Goal: Information Seeking & Learning: Learn about a topic

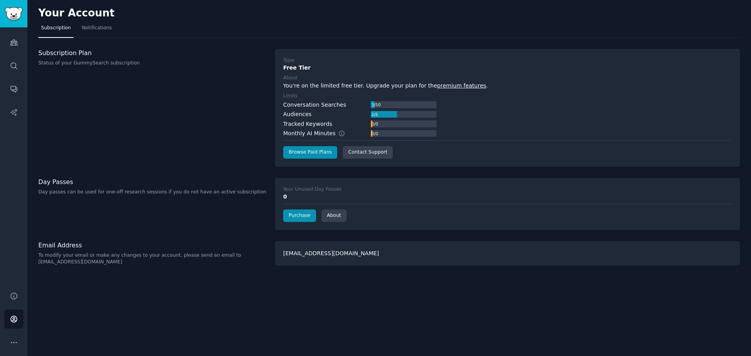
click at [26, 43] on div "Audiences Search Conversations AI Reports" at bounding box center [13, 154] width 27 height 255
click at [17, 43] on icon "Sidebar" at bounding box center [14, 42] width 8 height 8
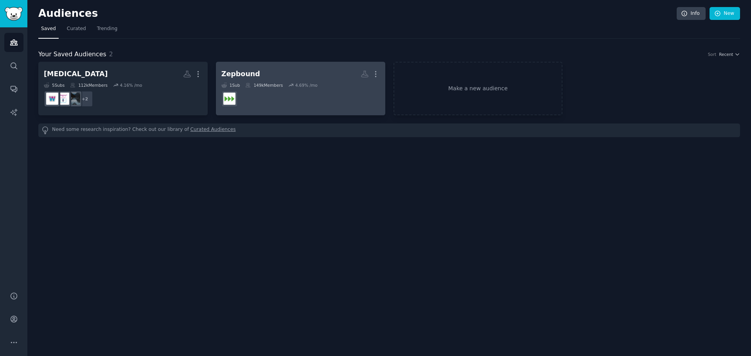
click at [289, 86] on icon at bounding box center [291, 85] width 4 height 2
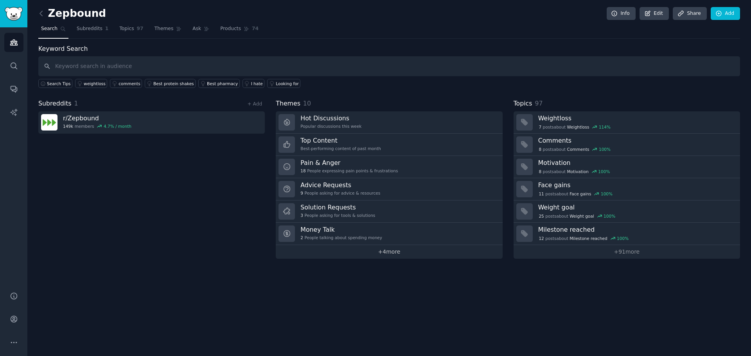
click at [382, 251] on link "+ 4 more" at bounding box center [389, 252] width 227 height 14
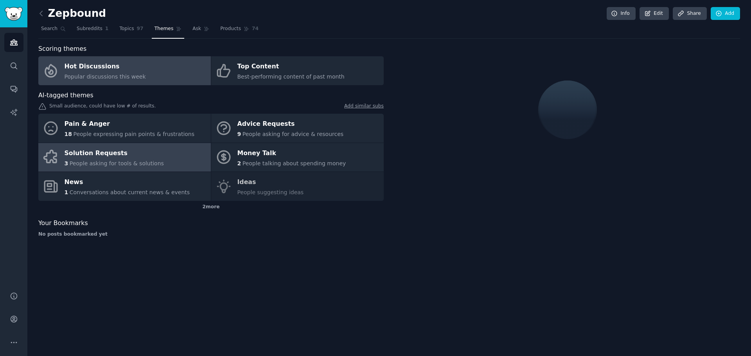
click at [107, 151] on div "Solution Requests" at bounding box center [114, 153] width 99 height 13
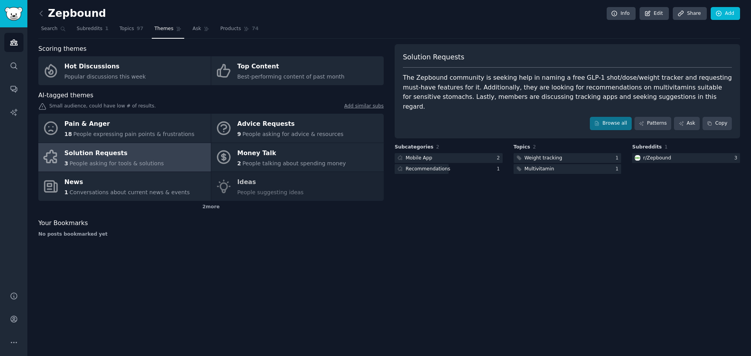
click at [517, 103] on div "Solution Requests The Zepbound community is seeking help in naming a free GLP-1…" at bounding box center [568, 91] width 346 height 94
click at [561, 76] on div "The Zepbound community is seeking help in naming a free GLP-1 shot/dose/weight …" at bounding box center [567, 92] width 329 height 38
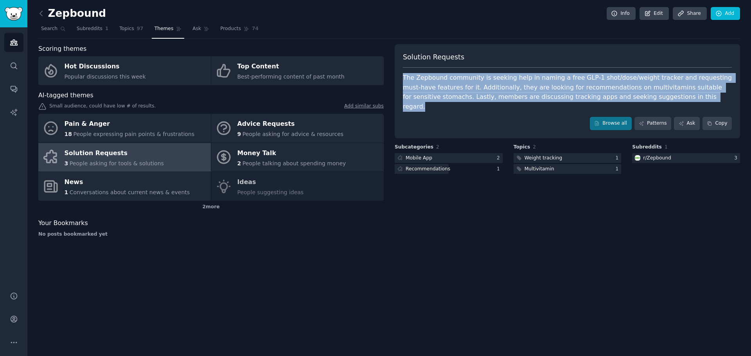
click at [561, 76] on div "The Zepbound community is seeking help in naming a free GLP-1 shot/dose/weight …" at bounding box center [567, 92] width 329 height 38
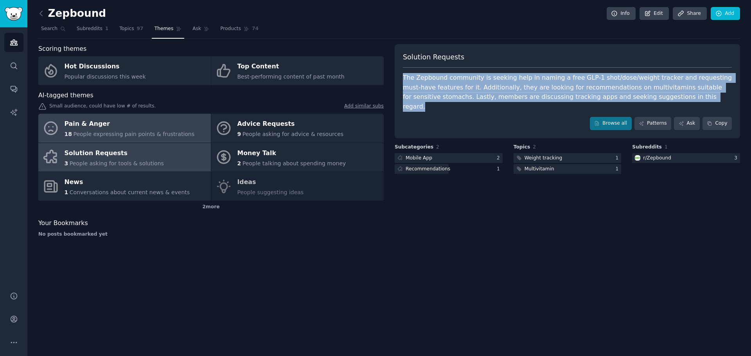
click at [96, 127] on div "Pain & Anger" at bounding box center [130, 124] width 130 height 13
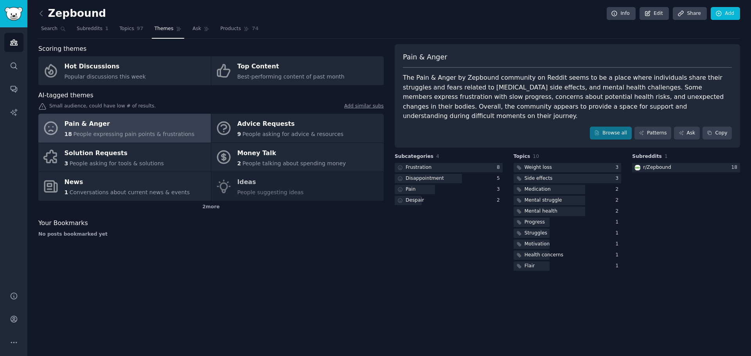
click at [131, 130] on div "Pain & Anger" at bounding box center [130, 124] width 130 height 13
click at [480, 115] on div "Pain & Anger The Pain & Anger by Zepbound community on Reddit seems to be a pla…" at bounding box center [568, 96] width 346 height 104
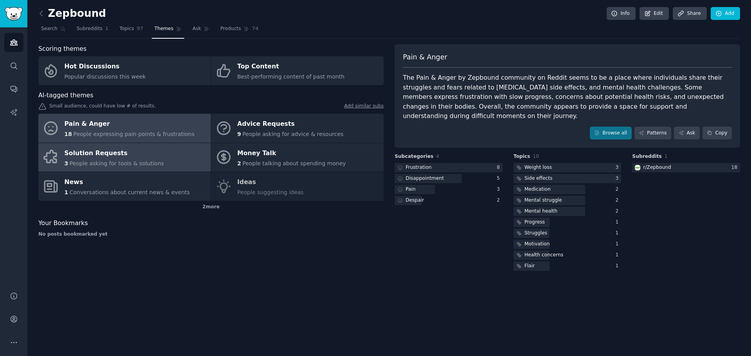
click at [133, 148] on div "Solution Requests" at bounding box center [114, 153] width 99 height 13
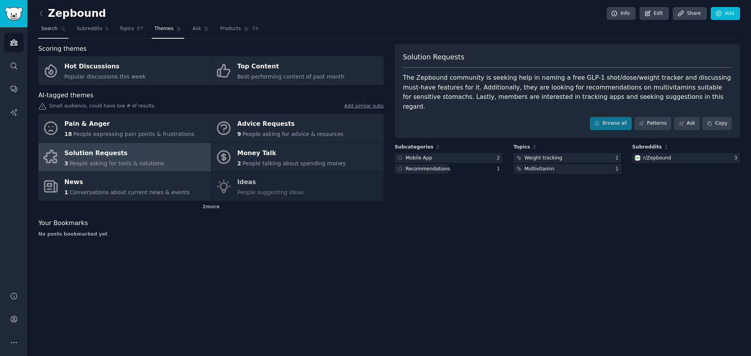
click at [42, 27] on span "Search" at bounding box center [49, 28] width 16 height 7
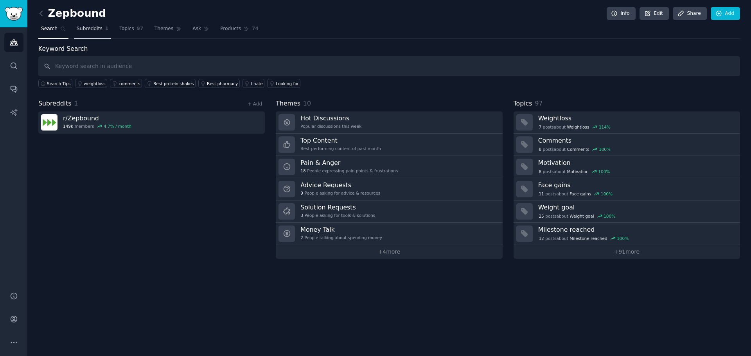
click at [83, 31] on span "Subreddits" at bounding box center [90, 28] width 26 height 7
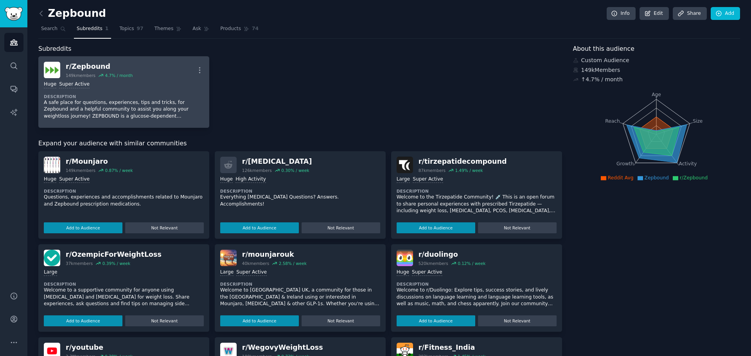
click at [93, 59] on link "r/ Zepbound 149k members 4.7 % / month More Huge Super Active Description A saf…" at bounding box center [123, 92] width 171 height 72
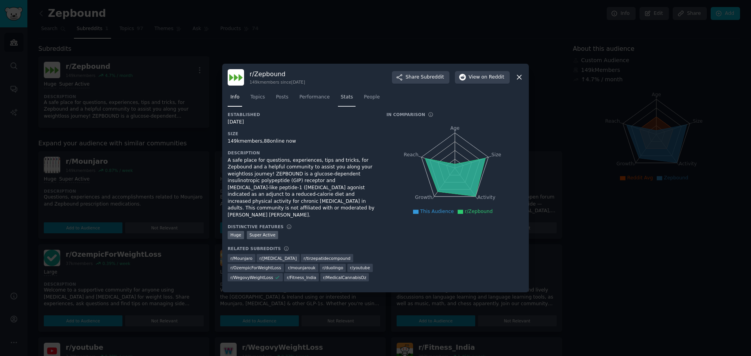
click at [344, 101] on span "Stats" at bounding box center [347, 97] width 12 height 7
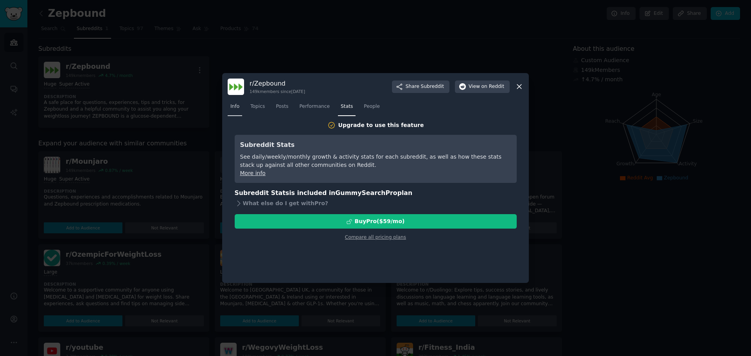
click at [233, 102] on link "Info" at bounding box center [235, 109] width 14 height 16
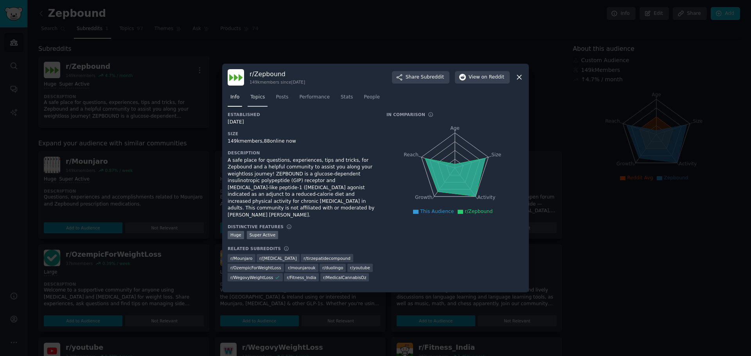
click at [259, 101] on span "Topics" at bounding box center [257, 97] width 14 height 7
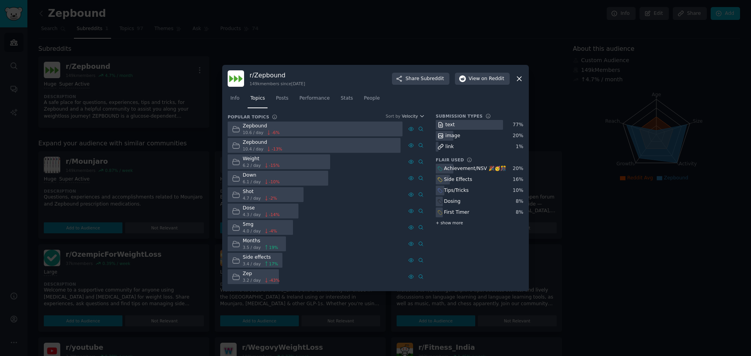
click at [450, 225] on span "+ show more" at bounding box center [449, 222] width 27 height 5
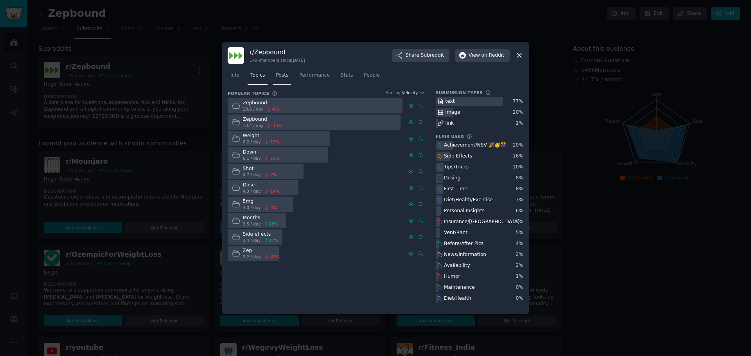
click at [280, 73] on span "Posts" at bounding box center [282, 75] width 13 height 7
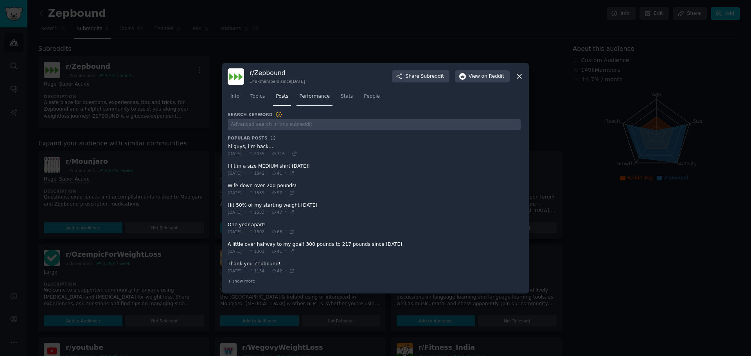
click at [308, 95] on span "Performance" at bounding box center [314, 96] width 31 height 7
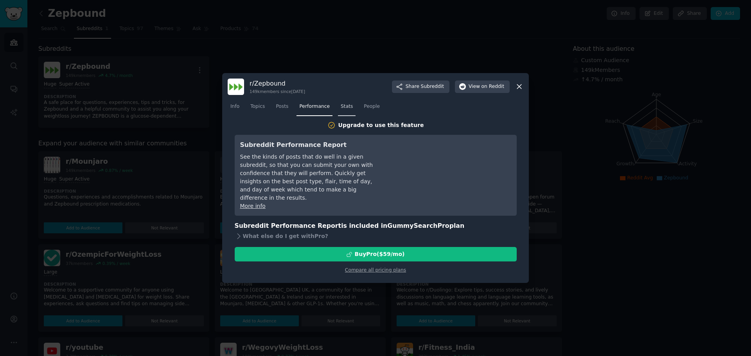
click at [338, 110] on link "Stats" at bounding box center [347, 109] width 18 height 16
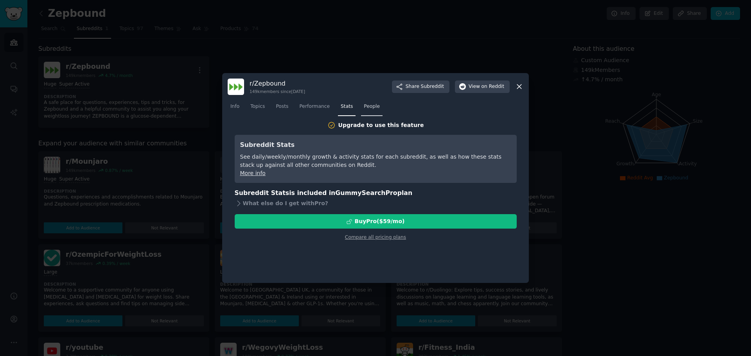
click at [361, 109] on link "People" at bounding box center [372, 109] width 22 height 16
click at [250, 105] on span "Topics" at bounding box center [257, 106] width 14 height 7
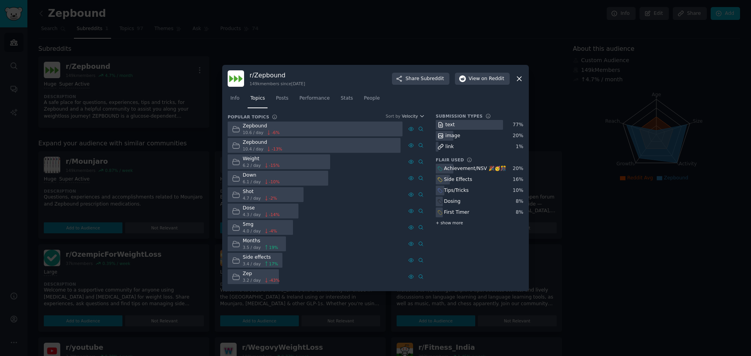
click at [451, 221] on span "+ show more" at bounding box center [449, 222] width 27 height 5
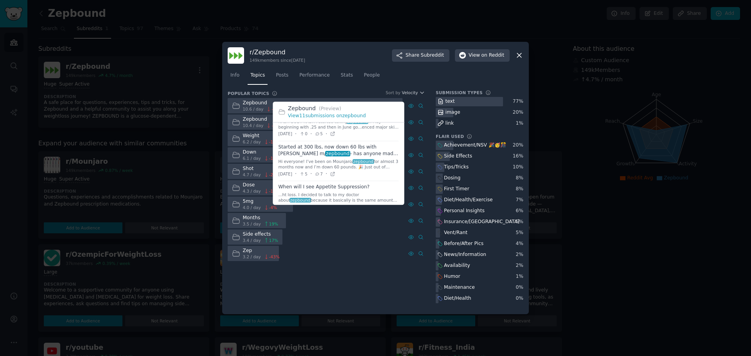
scroll to position [257, 0]
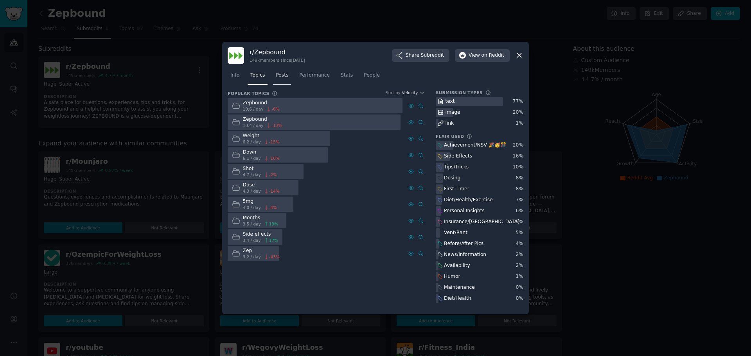
click at [279, 79] on link "Posts" at bounding box center [282, 77] width 18 height 16
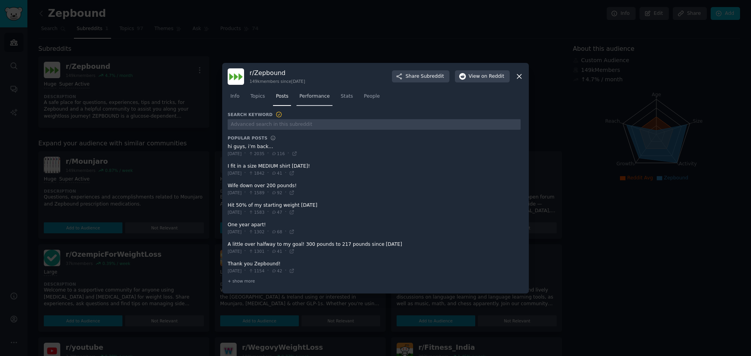
click at [302, 95] on span "Performance" at bounding box center [314, 96] width 31 height 7
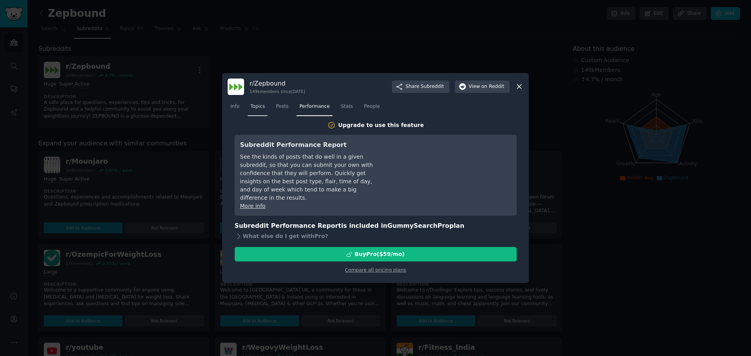
click at [258, 104] on span "Topics" at bounding box center [257, 106] width 14 height 7
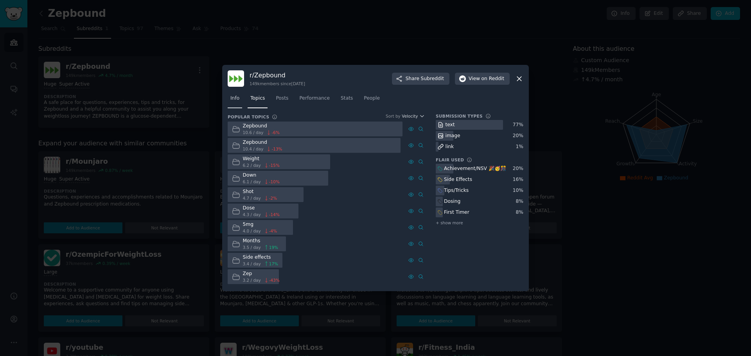
click at [239, 105] on link "Info" at bounding box center [235, 100] width 14 height 16
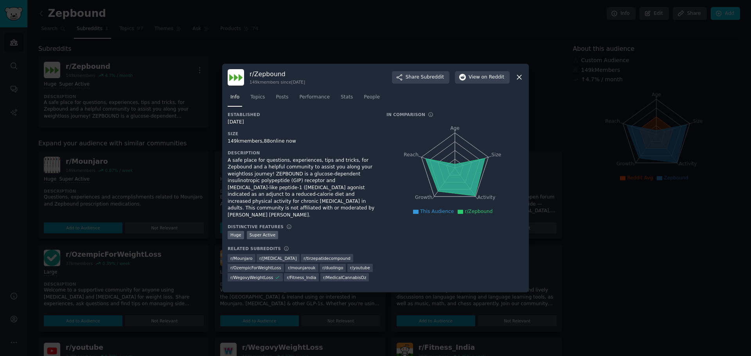
click at [174, 128] on div at bounding box center [375, 178] width 751 height 356
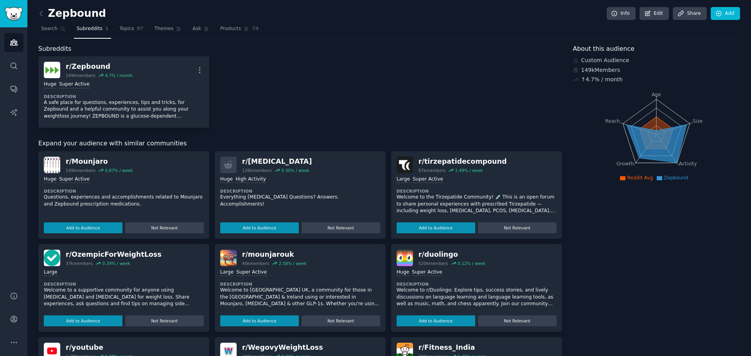
click at [409, 168] on img at bounding box center [405, 165] width 16 height 16
click at [443, 164] on div "r/ tirzepatidecompound" at bounding box center [463, 162] width 88 height 10
click at [238, 164] on div "r/ Ozempic 126k members 0.30 % / week" at bounding box center [300, 165] width 160 height 16
click at [227, 165] on icon at bounding box center [228, 165] width 8 height 8
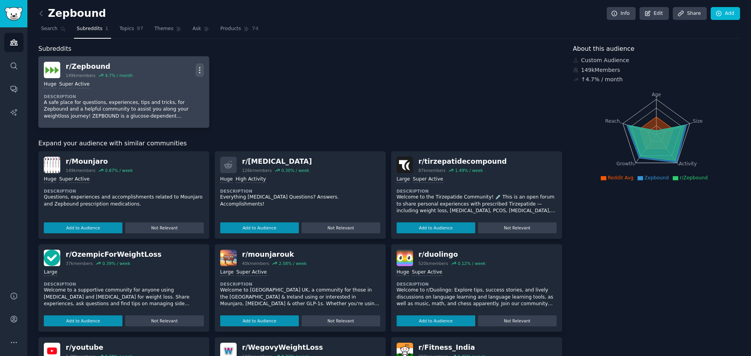
click at [203, 67] on icon "button" at bounding box center [200, 70] width 8 height 8
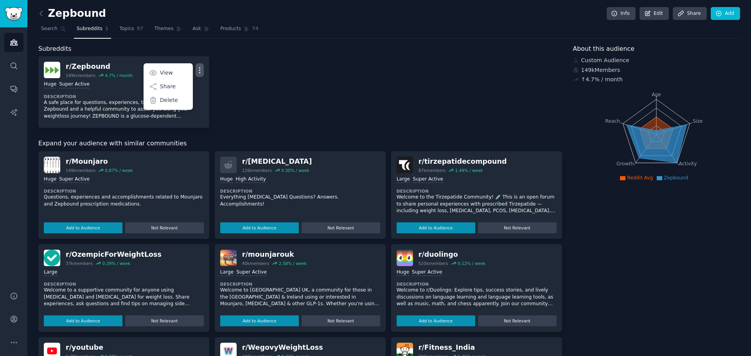
click at [171, 180] on div ">= 95th percentile for submissions / day Huge Super Active" at bounding box center [124, 179] width 160 height 7
click at [44, 161] on img at bounding box center [52, 165] width 16 height 16
click at [53, 164] on img at bounding box center [52, 165] width 16 height 16
click at [81, 164] on div "r/ Mounjaro" at bounding box center [99, 162] width 67 height 10
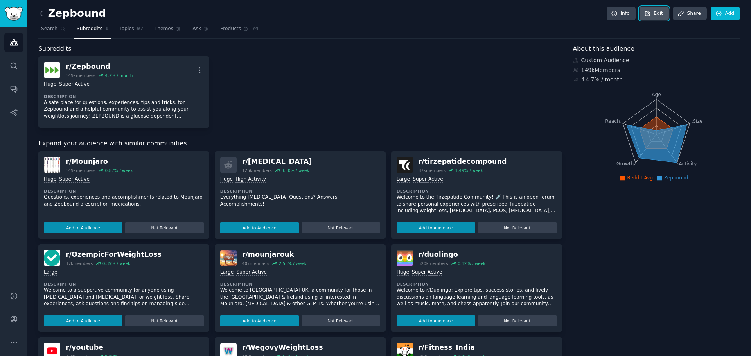
click at [651, 14] on icon at bounding box center [648, 13] width 7 height 7
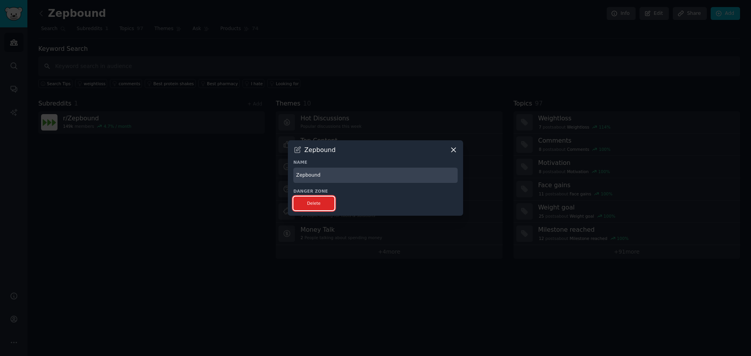
click at [328, 202] on button "Delete" at bounding box center [313, 204] width 41 height 14
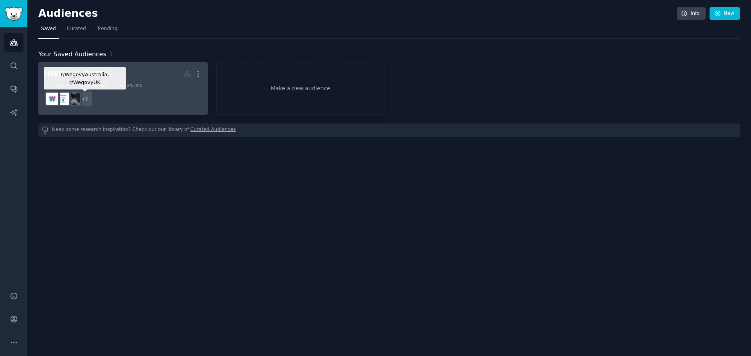
click at [87, 97] on div "+ 2" at bounding box center [85, 99] width 16 height 16
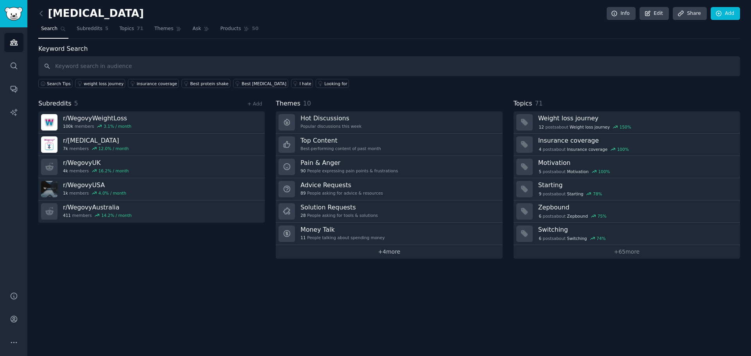
click at [382, 251] on link "+ 4 more" at bounding box center [389, 252] width 227 height 14
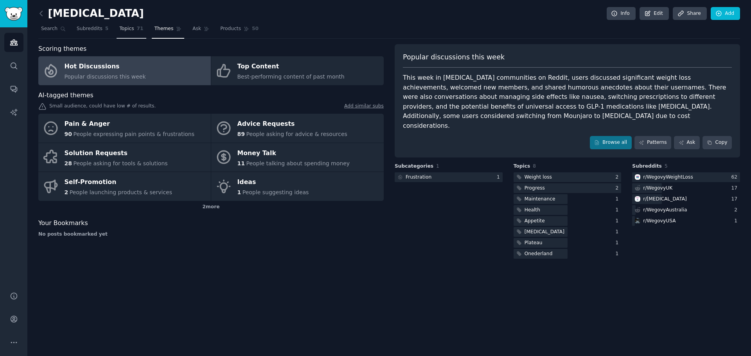
click at [131, 38] on link "Topics 71" at bounding box center [131, 31] width 29 height 16
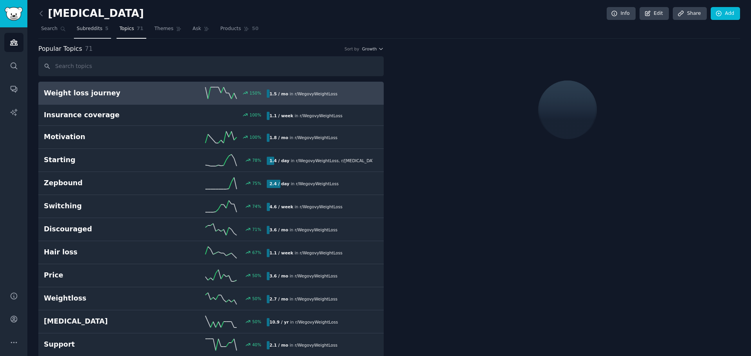
click at [83, 33] on link "Subreddits 5" at bounding box center [92, 31] width 37 height 16
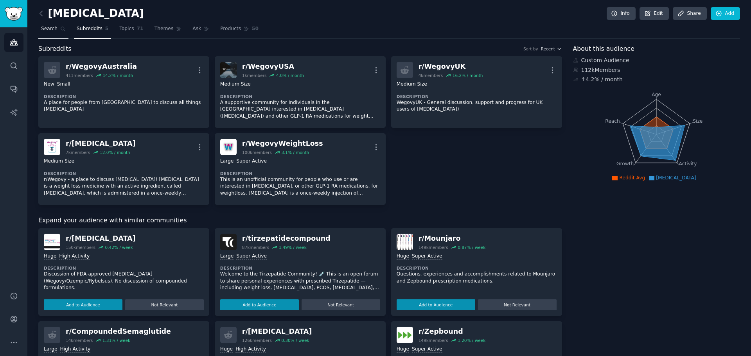
click at [54, 31] on span "Search" at bounding box center [49, 28] width 16 height 7
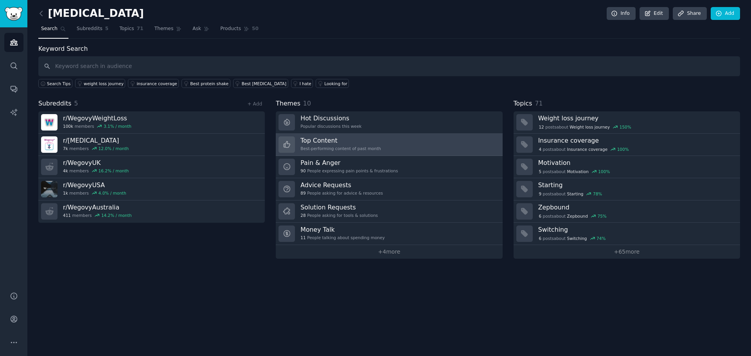
click at [330, 147] on div "Best-performing content of past month" at bounding box center [341, 148] width 81 height 5
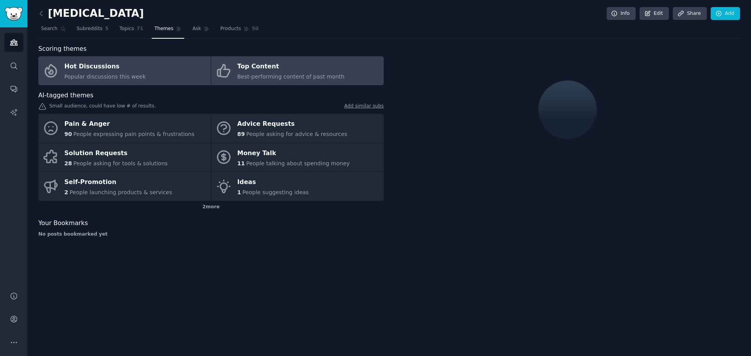
click at [96, 62] on div "Hot Discussions" at bounding box center [105, 67] width 81 height 13
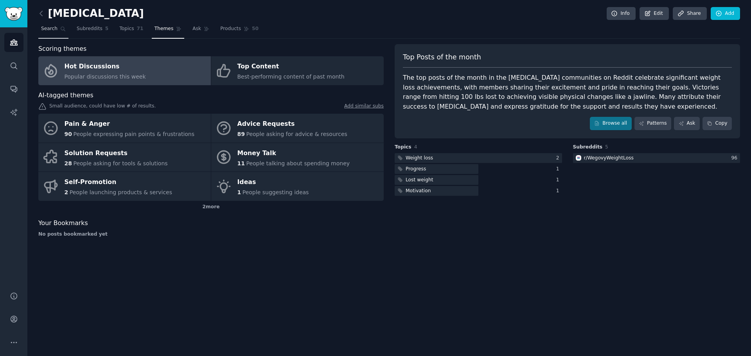
click at [44, 33] on link "Search" at bounding box center [53, 31] width 30 height 16
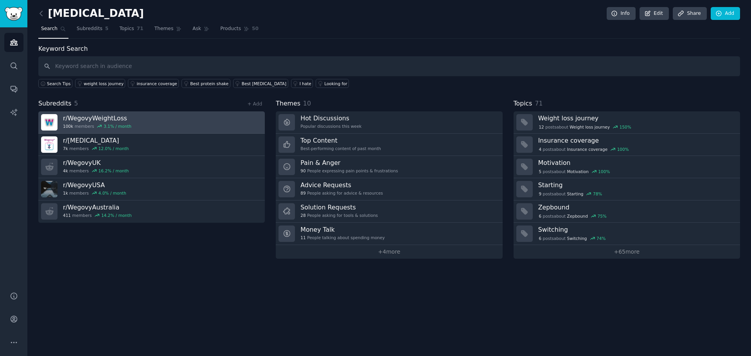
click at [70, 121] on h3 "r/ WegovyWeightLoss" at bounding box center [97, 118] width 68 height 8
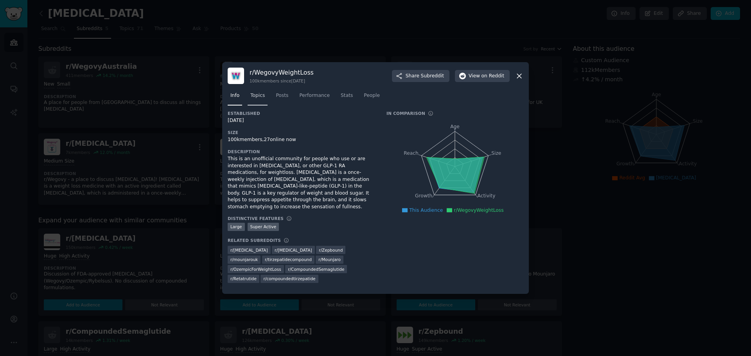
click at [261, 99] on span "Topics" at bounding box center [257, 95] width 14 height 7
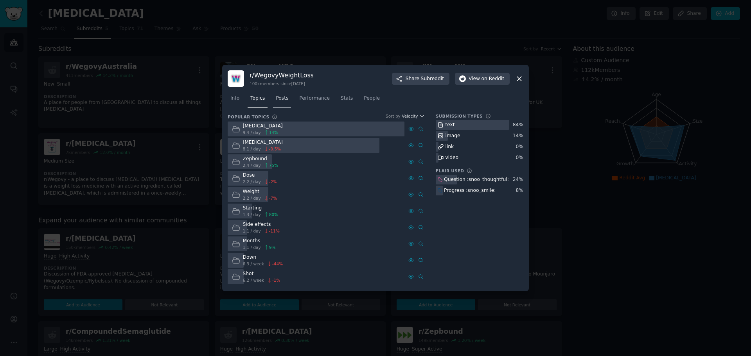
click at [280, 100] on span "Posts" at bounding box center [282, 98] width 13 height 7
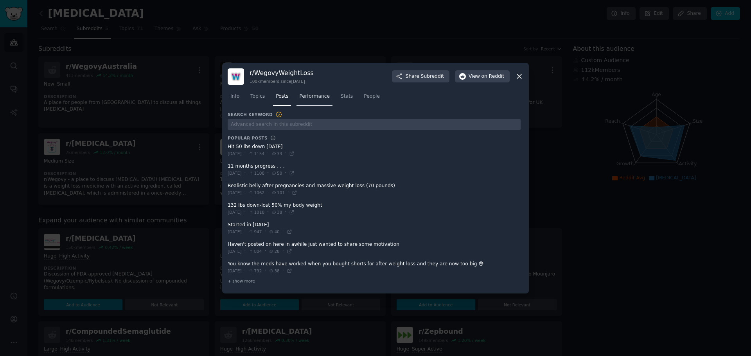
click at [304, 91] on link "Performance" at bounding box center [315, 98] width 36 height 16
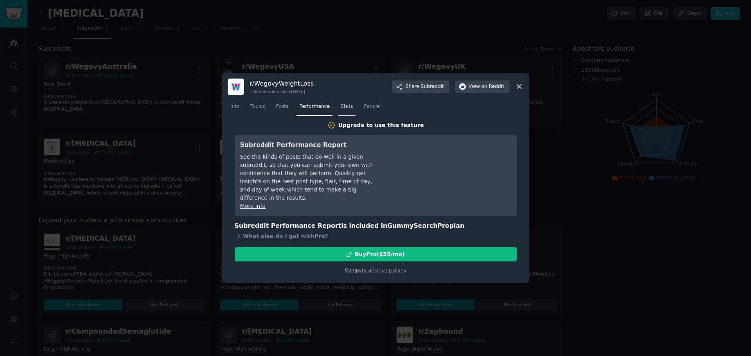
click at [340, 102] on link "Stats" at bounding box center [347, 109] width 18 height 16
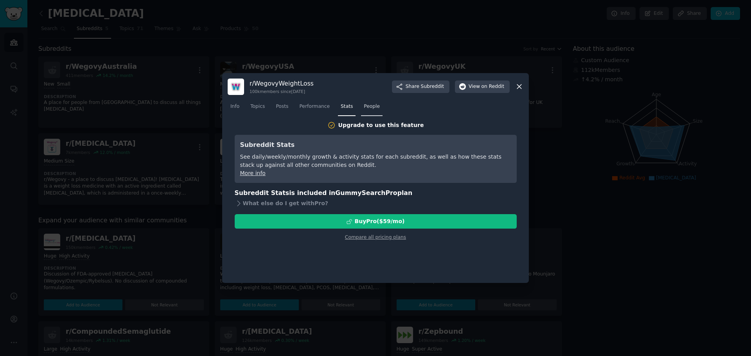
click at [374, 110] on link "People" at bounding box center [372, 109] width 22 height 16
click at [265, 104] on link "Topics" at bounding box center [258, 109] width 20 height 16
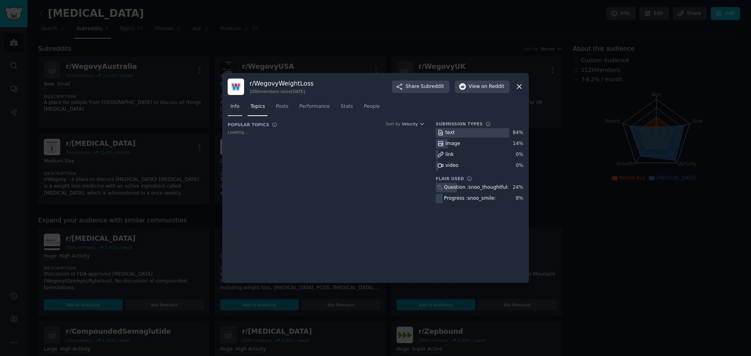
click at [238, 106] on span "Info" at bounding box center [234, 106] width 9 height 7
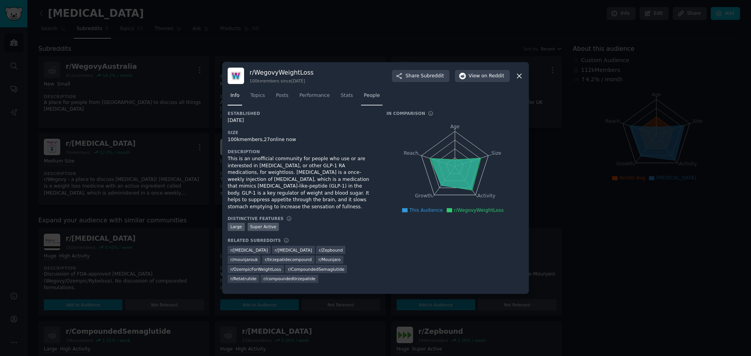
click at [364, 99] on span "People" at bounding box center [372, 95] width 16 height 7
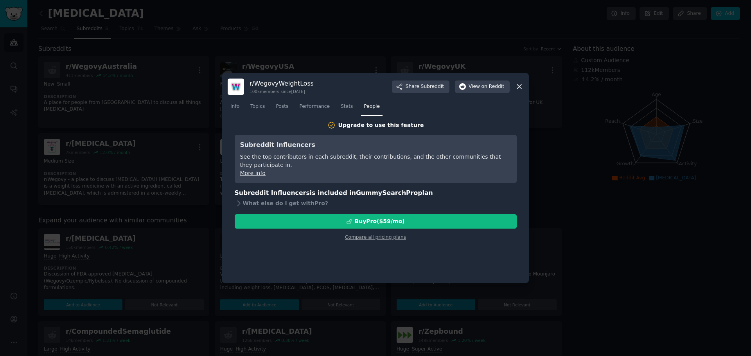
click at [350, 104] on nav "Info Topics Posts Performance Stats People" at bounding box center [376, 109] width 296 height 16
click at [341, 108] on span "Stats" at bounding box center [347, 106] width 12 height 7
click at [304, 110] on span "Performance" at bounding box center [314, 106] width 31 height 7
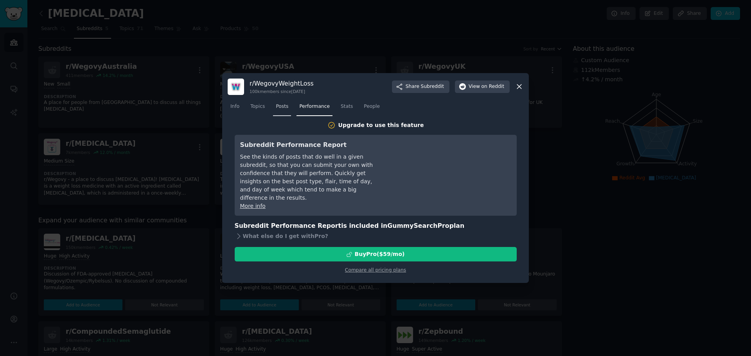
click at [279, 105] on span "Posts" at bounding box center [282, 106] width 13 height 7
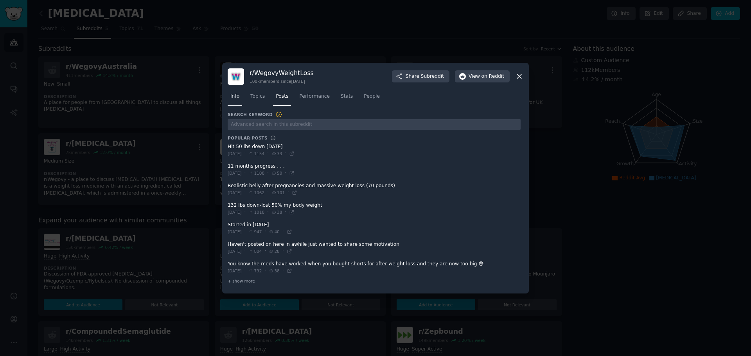
click at [228, 95] on link "Info" at bounding box center [235, 98] width 14 height 16
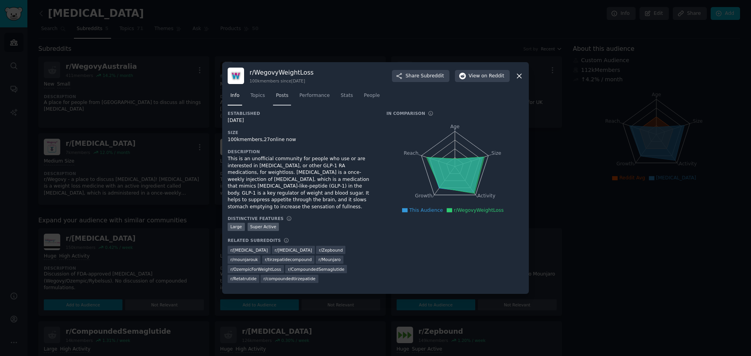
click at [279, 99] on span "Posts" at bounding box center [282, 95] width 13 height 7
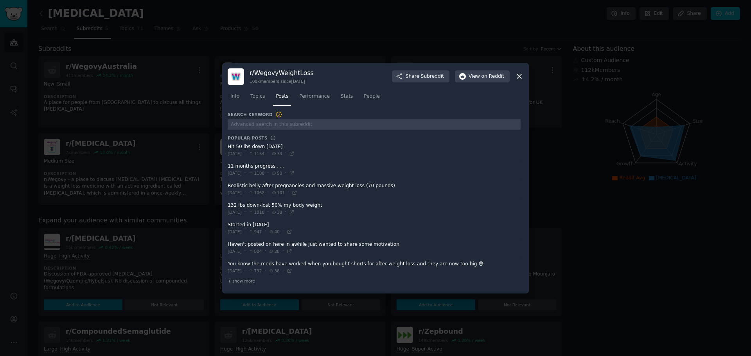
click at [264, 110] on div "Info Topics Posts Performance Stats People" at bounding box center [376, 98] width 296 height 27
click at [259, 102] on link "Topics" at bounding box center [258, 98] width 20 height 16
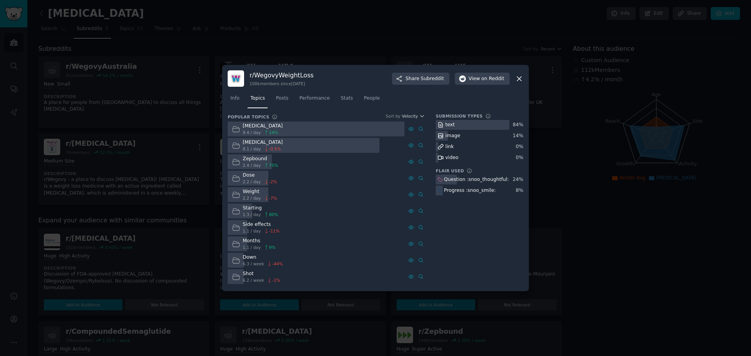
click at [170, 130] on div at bounding box center [375, 178] width 751 height 356
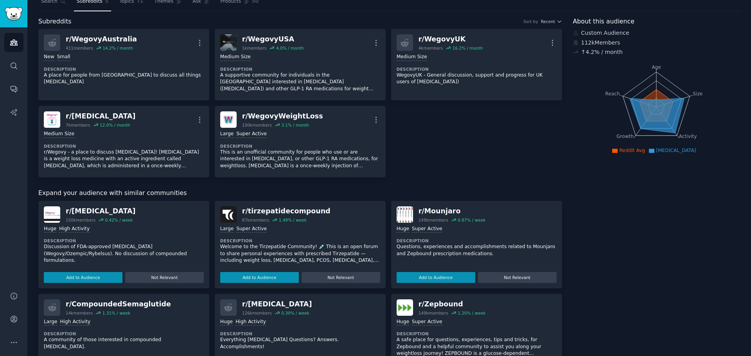
scroll to position [28, 0]
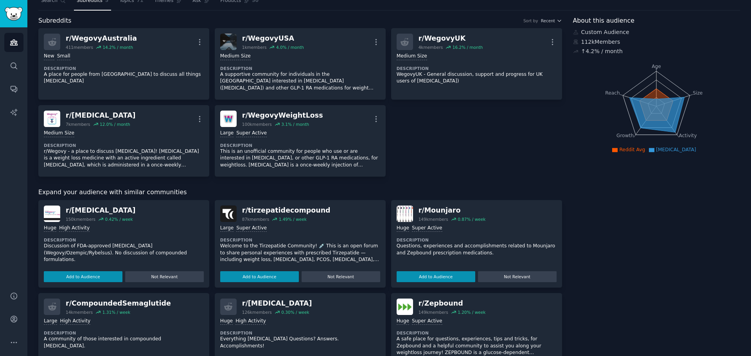
click at [55, 213] on img at bounding box center [52, 214] width 16 height 16
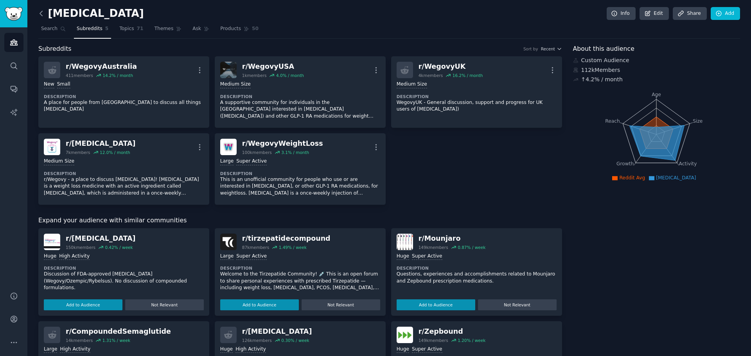
click at [41, 11] on icon at bounding box center [41, 13] width 8 height 8
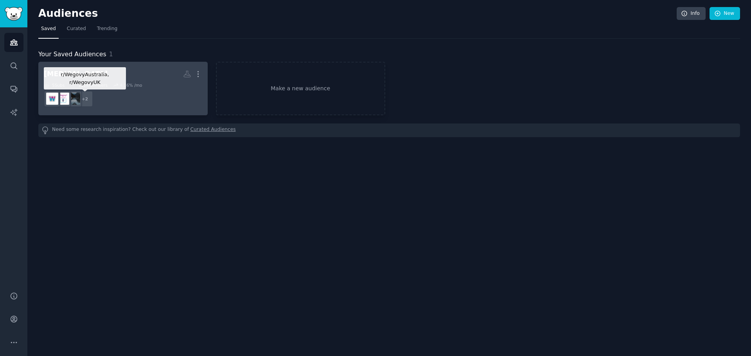
click at [87, 101] on div "+ 2" at bounding box center [85, 99] width 16 height 16
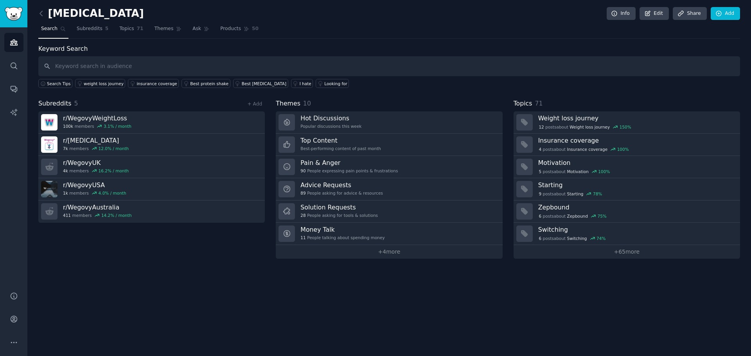
click at [115, 71] on input "text" at bounding box center [389, 66] width 702 height 20
type input "sema"
click at [626, 251] on link "+ 65 more" at bounding box center [627, 252] width 227 height 14
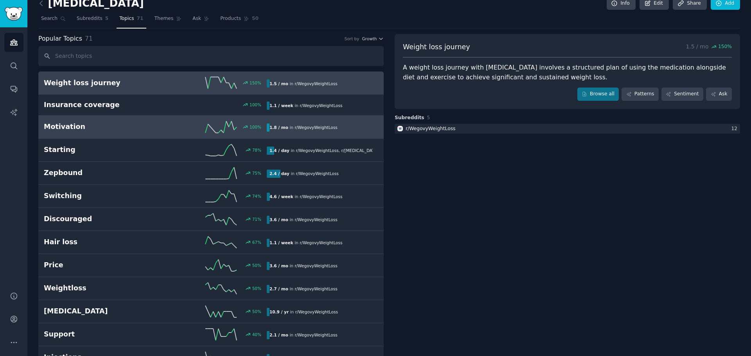
scroll to position [11, 0]
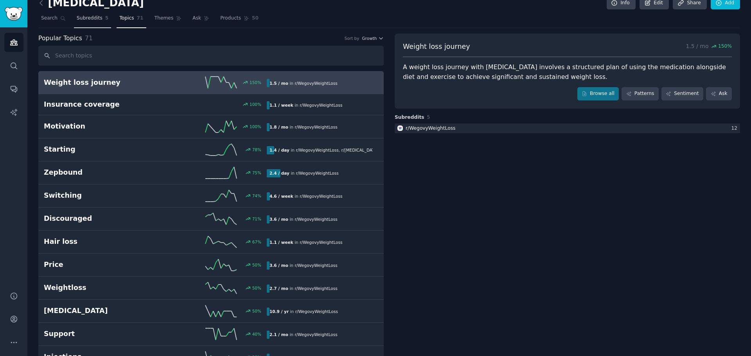
click at [94, 17] on span "Subreddits" at bounding box center [90, 18] width 26 height 7
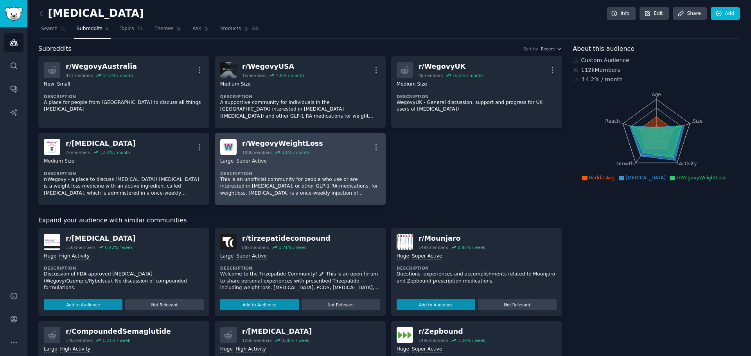
click at [286, 144] on div "r/ WegovyWeightLoss" at bounding box center [282, 144] width 81 height 10
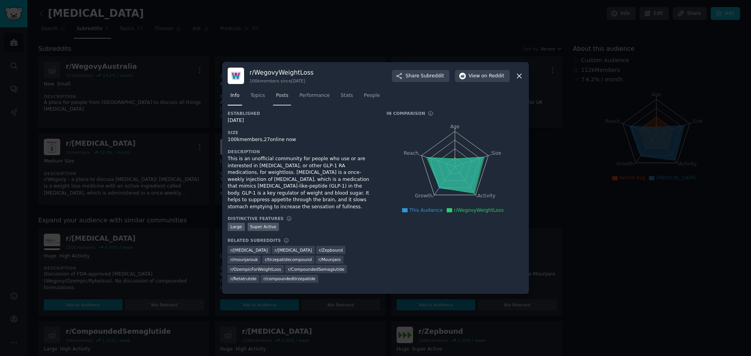
click at [274, 104] on link "Posts" at bounding box center [282, 98] width 18 height 16
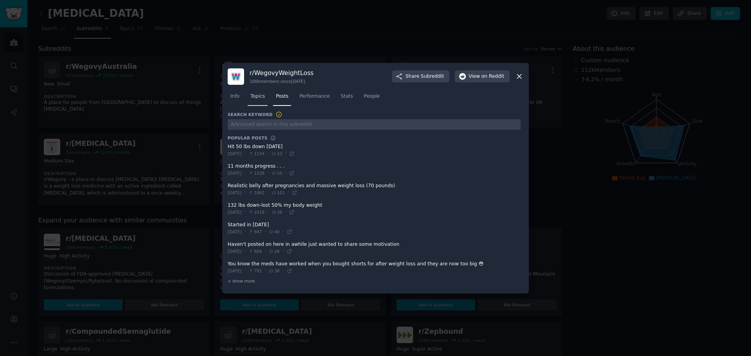
click at [263, 105] on link "Topics" at bounding box center [258, 98] width 20 height 16
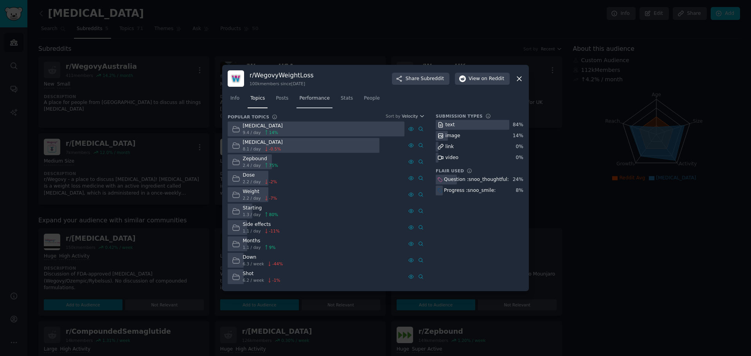
click at [315, 101] on span "Performance" at bounding box center [314, 98] width 31 height 7
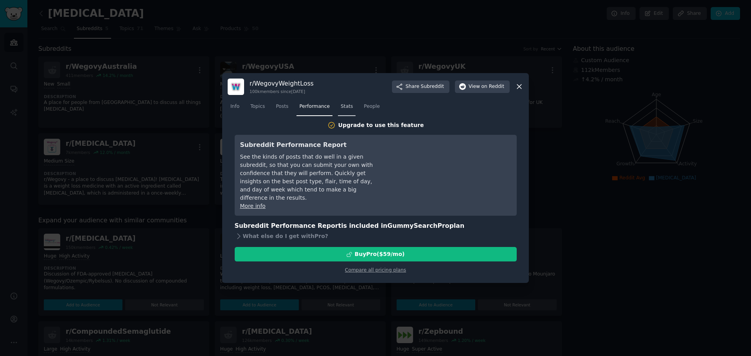
click at [342, 116] on link "Stats" at bounding box center [347, 109] width 18 height 16
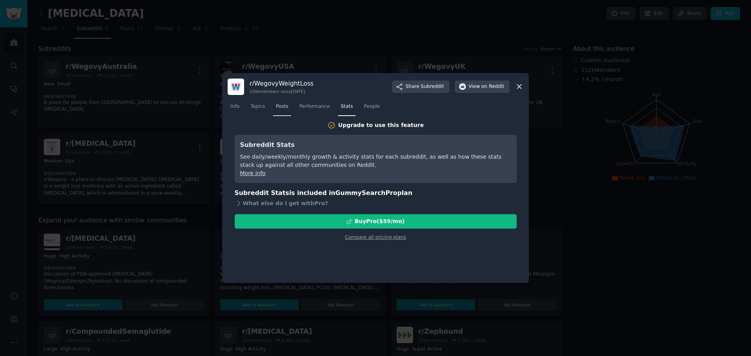
click at [283, 110] on span "Posts" at bounding box center [282, 106] width 13 height 7
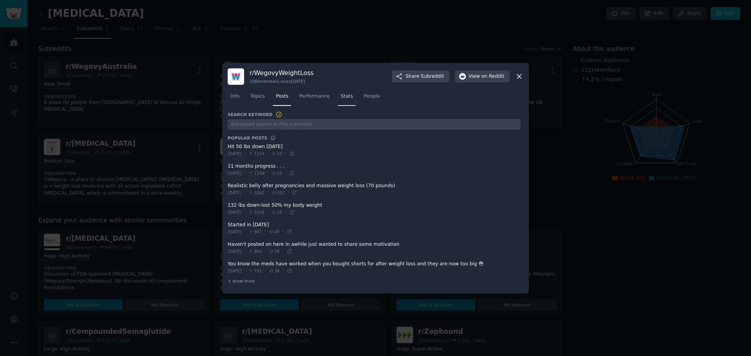
click at [346, 94] on link "Stats" at bounding box center [347, 98] width 18 height 16
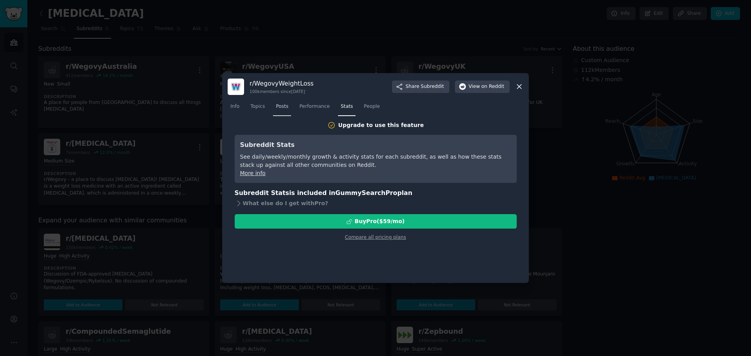
click at [278, 104] on span "Posts" at bounding box center [282, 106] width 13 height 7
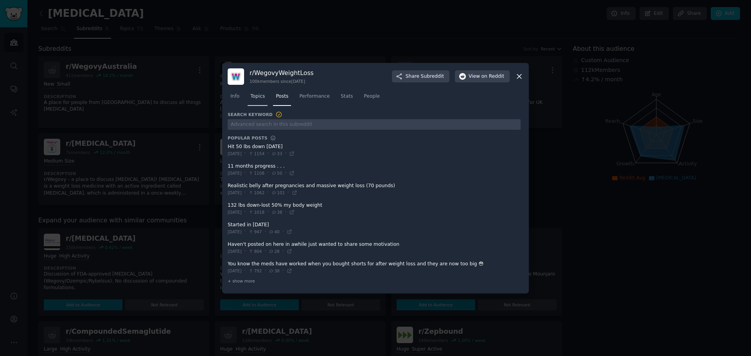
click at [261, 104] on link "Topics" at bounding box center [258, 98] width 20 height 16
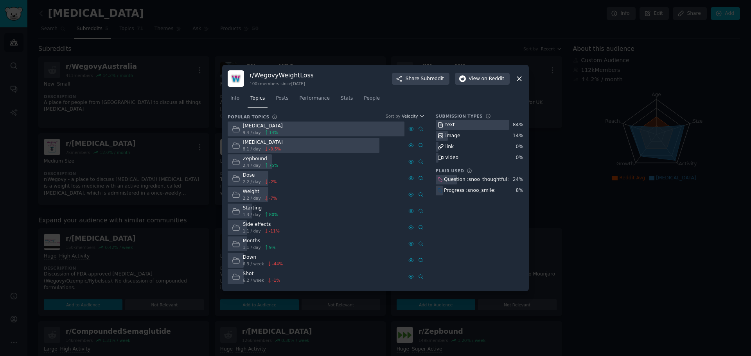
click at [176, 152] on div at bounding box center [375, 178] width 751 height 356
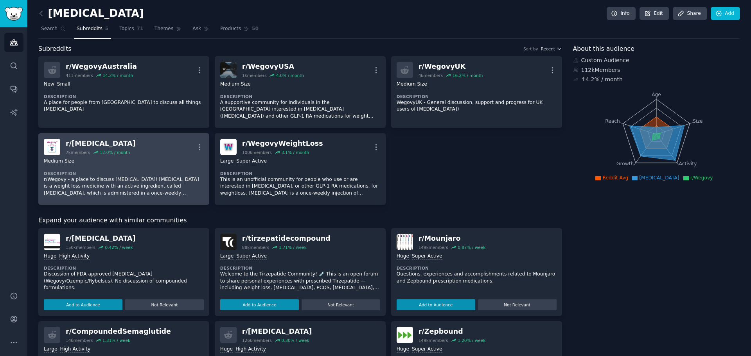
click at [115, 140] on div "r/ Wegovy" at bounding box center [101, 144] width 70 height 10
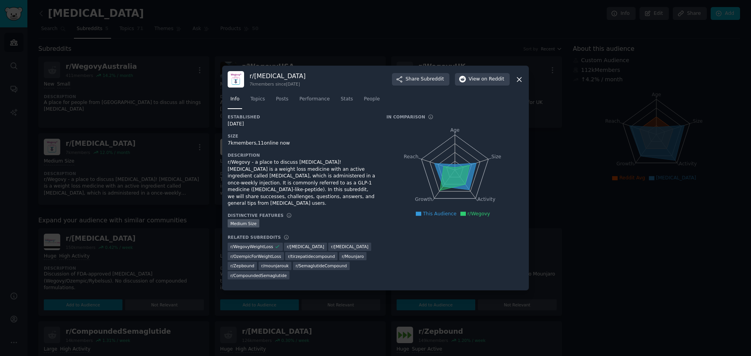
click at [129, 118] on div at bounding box center [375, 178] width 751 height 356
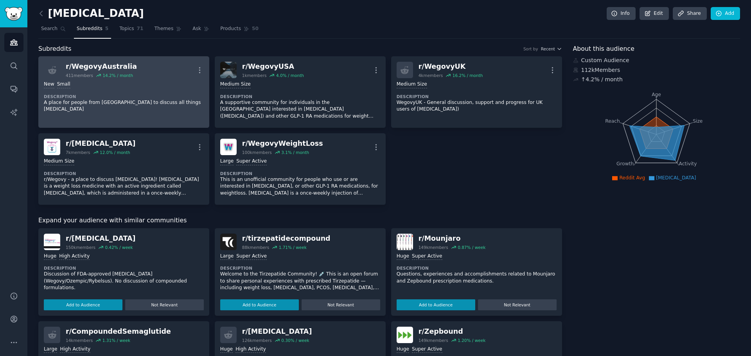
click at [133, 99] on p "A place for people from [GEOGRAPHIC_DATA] to discuss all things [MEDICAL_DATA]" at bounding box center [124, 106] width 160 height 14
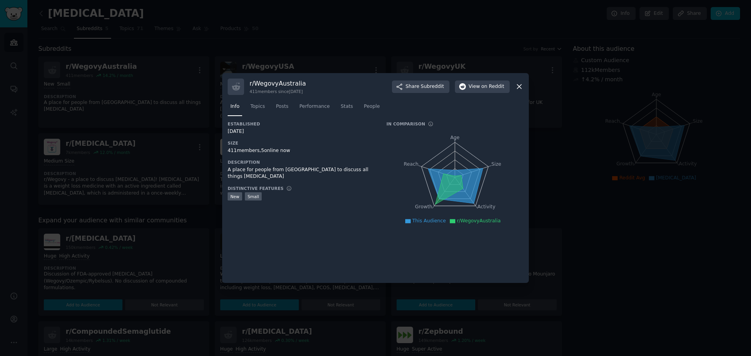
click at [122, 144] on div at bounding box center [375, 178] width 751 height 356
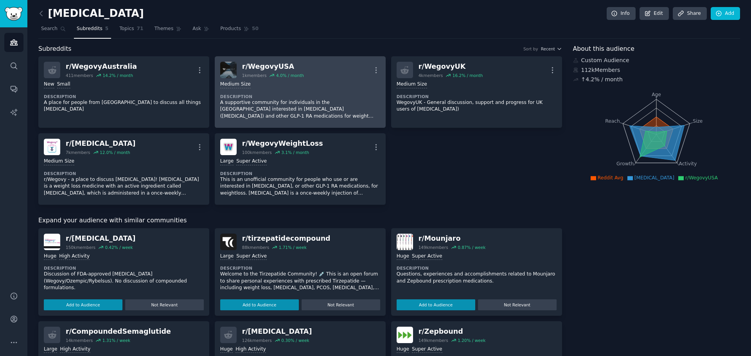
click at [301, 97] on dt "Description" at bounding box center [300, 96] width 160 height 5
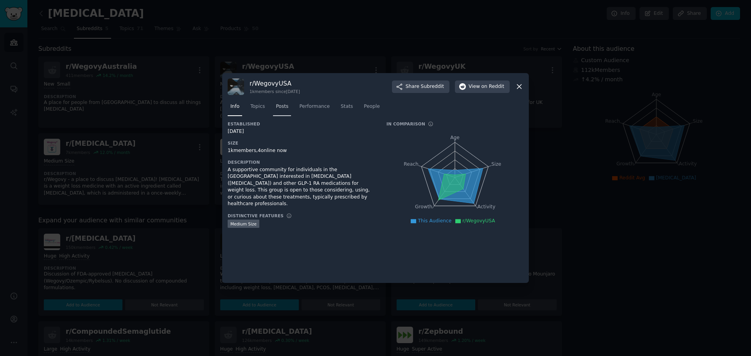
click at [279, 104] on span "Posts" at bounding box center [282, 106] width 13 height 7
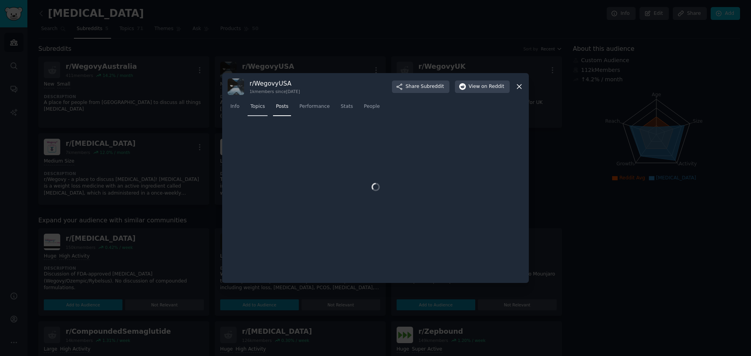
click at [256, 107] on span "Topics" at bounding box center [257, 106] width 14 height 7
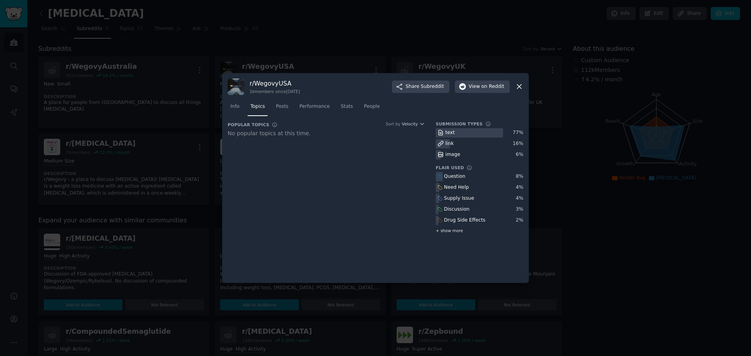
click at [450, 230] on span "+ show more" at bounding box center [449, 230] width 27 height 5
click at [104, 178] on div at bounding box center [375, 178] width 751 height 356
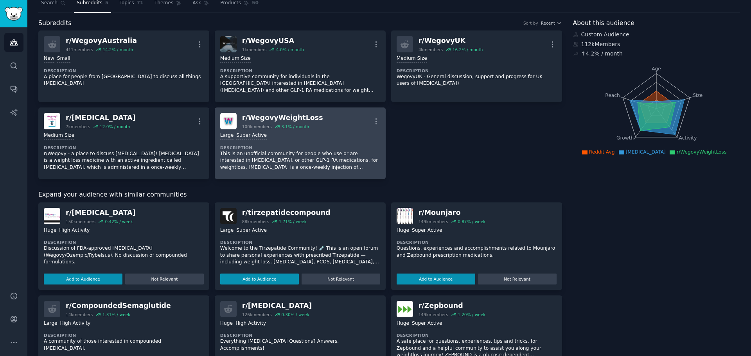
scroll to position [26, 0]
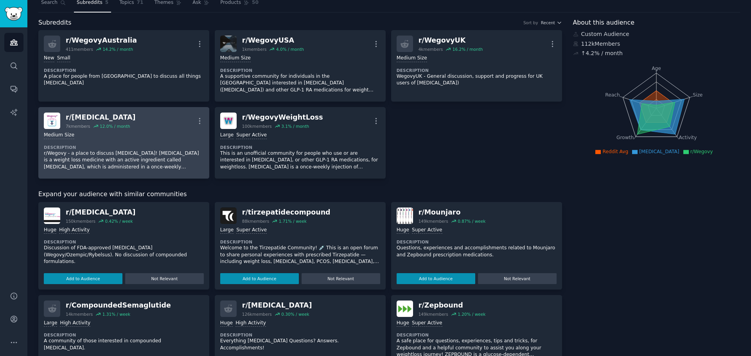
click at [90, 119] on div "r/ Wegovy" at bounding box center [101, 118] width 70 height 10
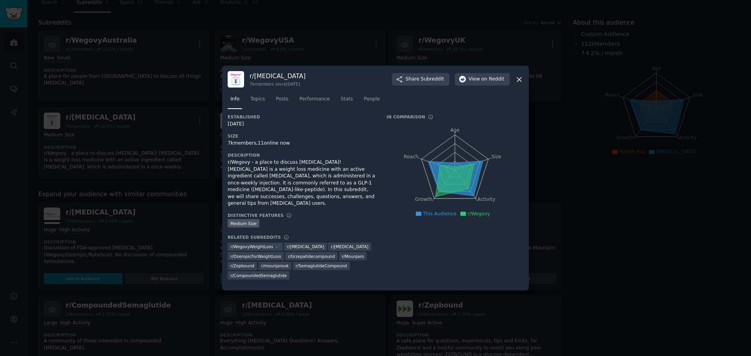
click at [267, 102] on nav "Info Topics Posts Performance Stats People" at bounding box center [376, 101] width 296 height 16
click at [265, 101] on link "Topics" at bounding box center [258, 101] width 20 height 16
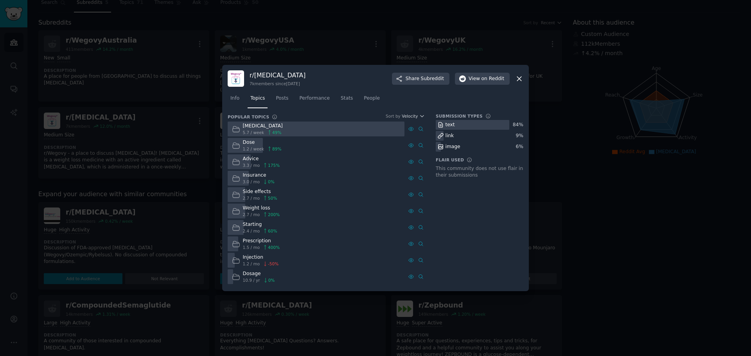
click at [182, 227] on div at bounding box center [375, 178] width 751 height 356
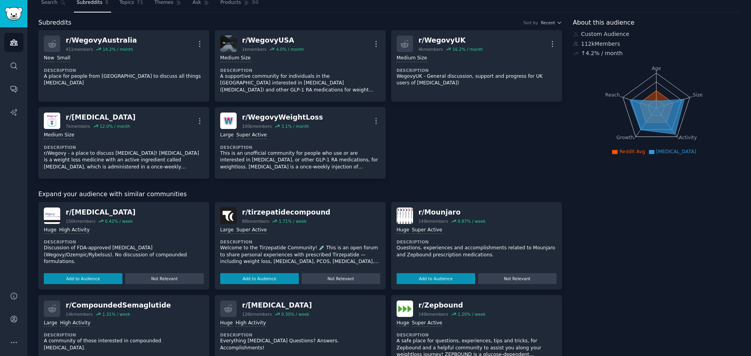
click at [224, 218] on img at bounding box center [228, 216] width 16 height 16
click at [228, 216] on img at bounding box center [228, 216] width 16 height 16
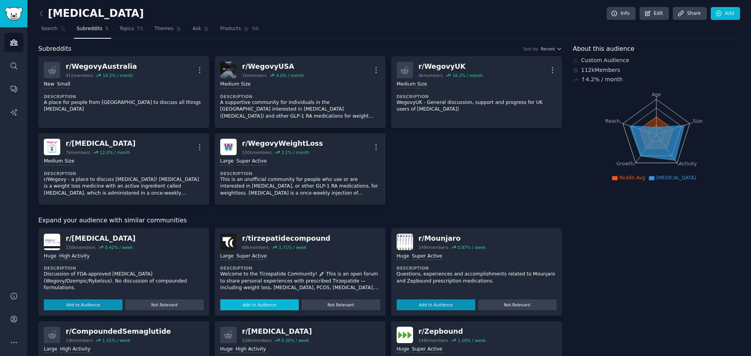
click at [279, 303] on button "Add to Audience" at bounding box center [259, 305] width 79 height 11
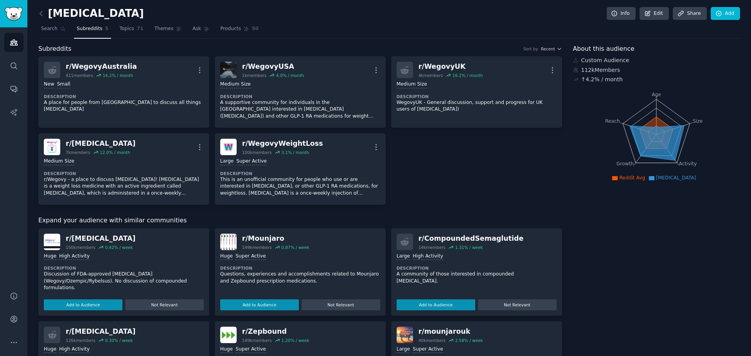
click at [279, 303] on button "Add to Audience" at bounding box center [259, 305] width 79 height 11
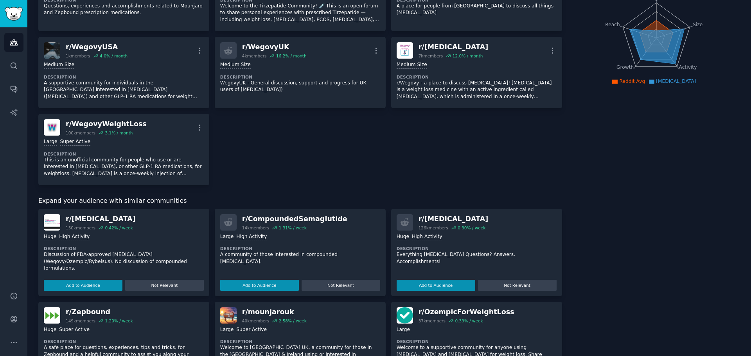
scroll to position [97, 0]
click at [445, 285] on button "Add to Audience" at bounding box center [436, 285] width 79 height 11
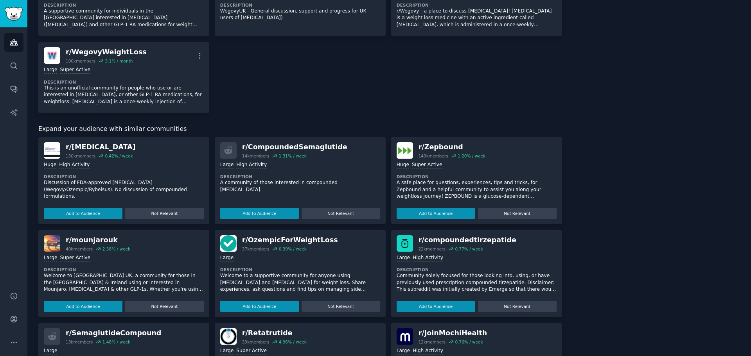
scroll to position [170, 0]
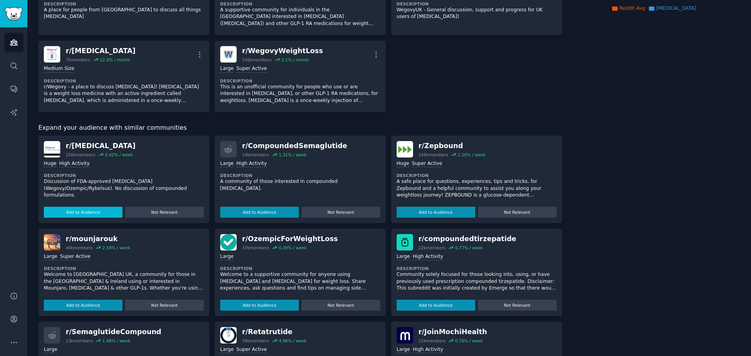
click at [90, 209] on button "Add to Audience" at bounding box center [83, 212] width 79 height 11
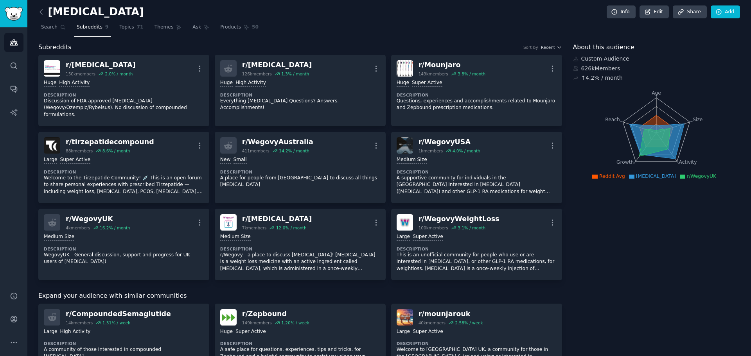
scroll to position [0, 0]
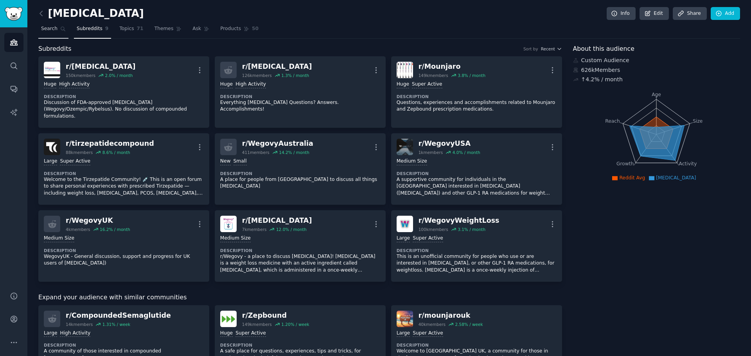
click at [47, 26] on span "Search" at bounding box center [49, 28] width 16 height 7
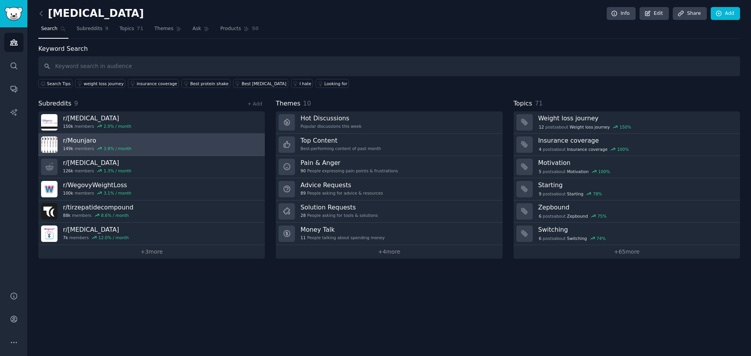
click at [86, 142] on h3 "r/ Mounjaro" at bounding box center [97, 141] width 68 height 8
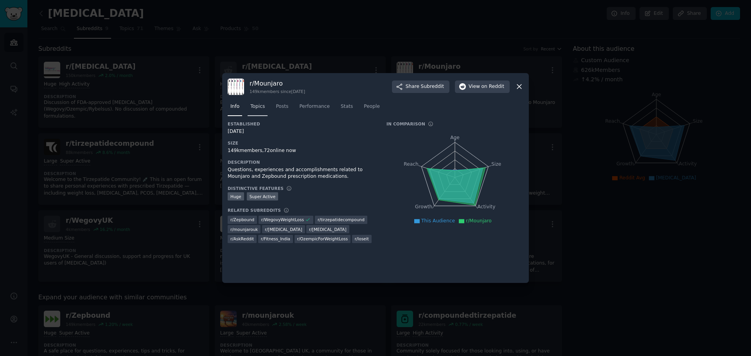
click at [261, 110] on span "Topics" at bounding box center [257, 106] width 14 height 7
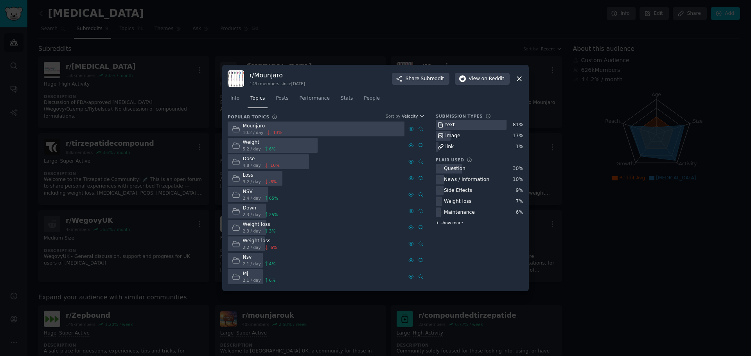
click at [453, 225] on span "+ show more" at bounding box center [449, 222] width 27 height 5
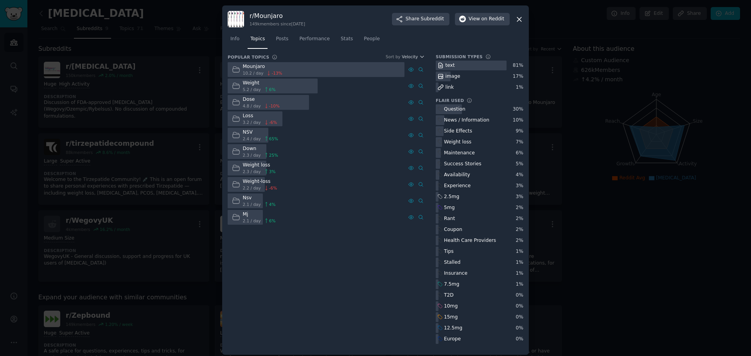
scroll to position [4, 0]
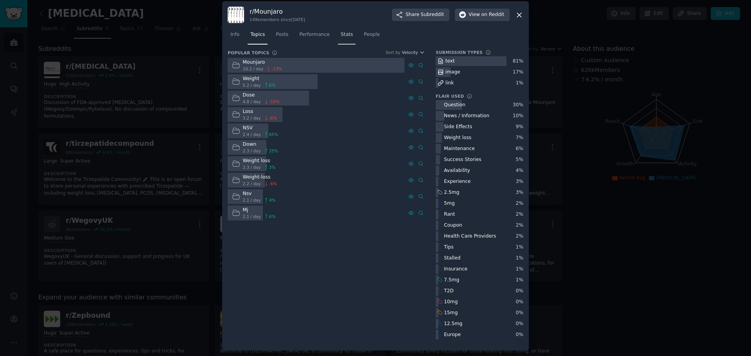
click at [338, 37] on link "Stats" at bounding box center [347, 37] width 18 height 16
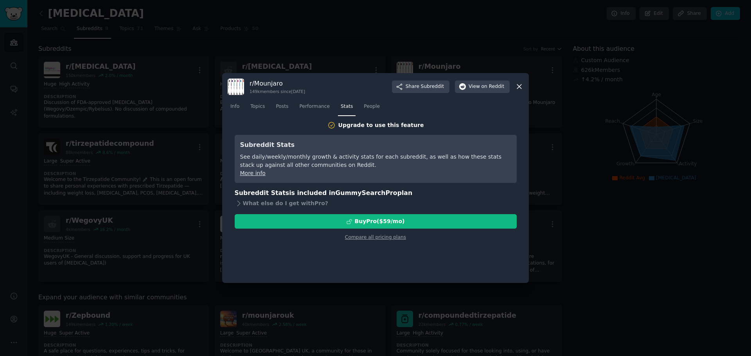
click at [139, 146] on div at bounding box center [375, 178] width 751 height 356
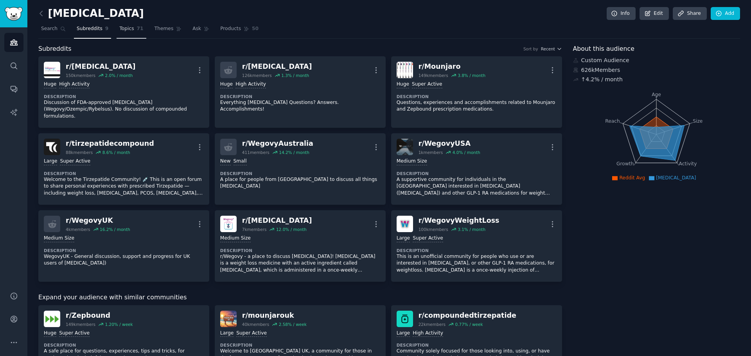
click at [130, 29] on link "Topics 71" at bounding box center [131, 31] width 29 height 16
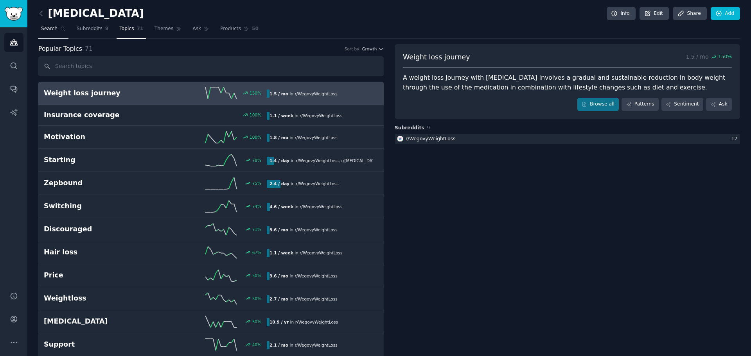
click at [50, 25] on span "Search" at bounding box center [49, 28] width 16 height 7
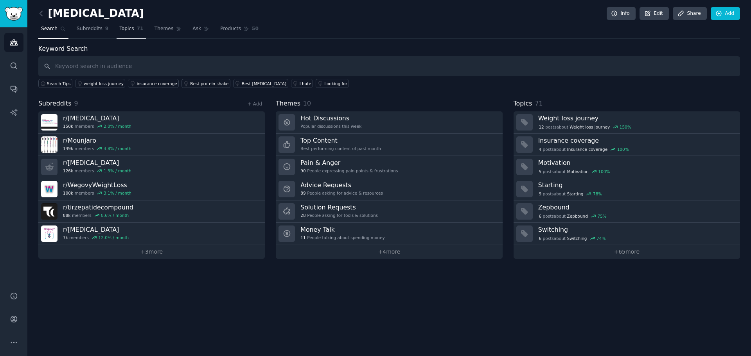
click at [124, 29] on span "Topics" at bounding box center [126, 28] width 14 height 7
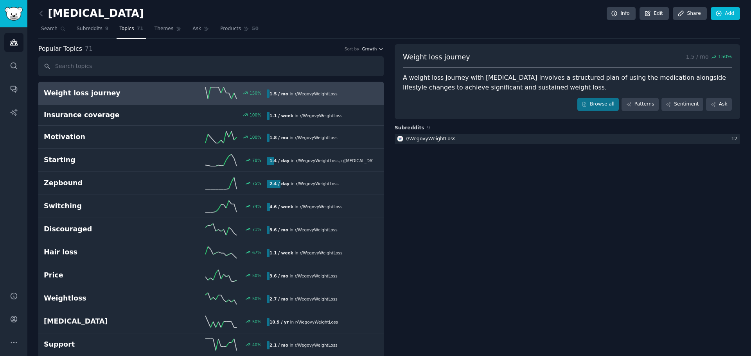
click at [362, 50] on span "Growth" at bounding box center [369, 48] width 15 height 5
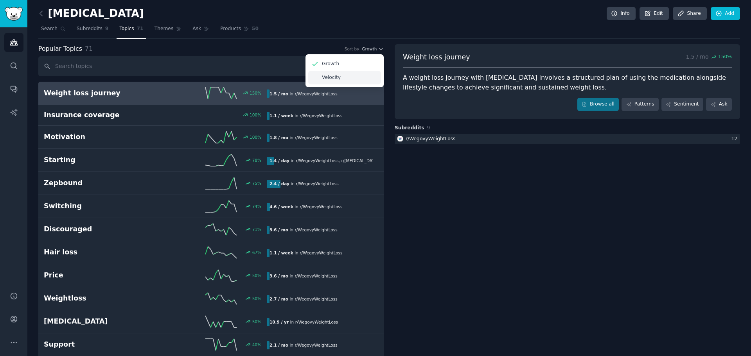
click at [353, 73] on div "Velocity" at bounding box center [344, 78] width 73 height 14
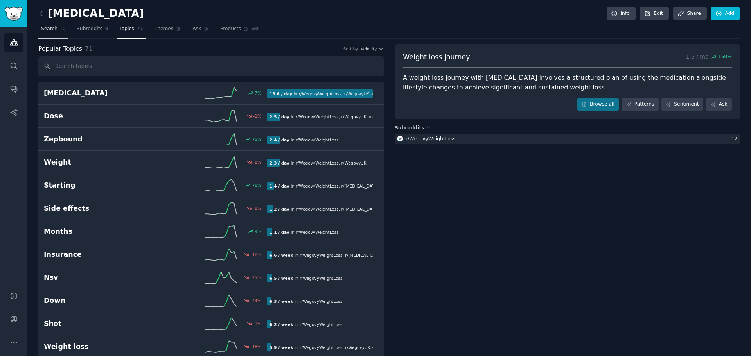
click at [49, 31] on span "Search" at bounding box center [49, 28] width 16 height 7
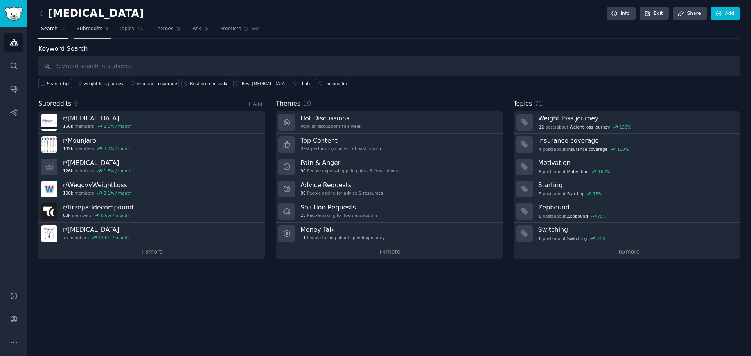
click at [77, 26] on span "Subreddits" at bounding box center [90, 28] width 26 height 7
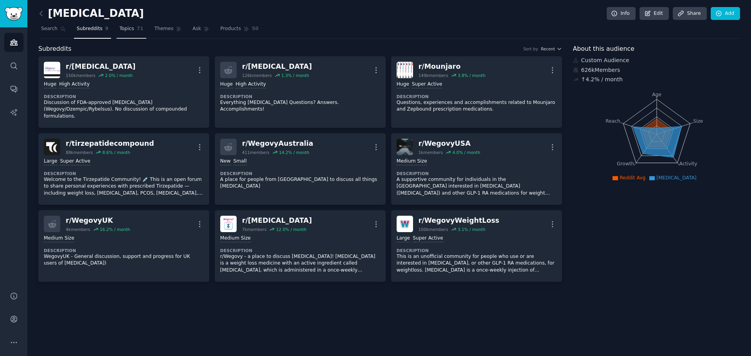
click at [119, 26] on span "Topics" at bounding box center [126, 28] width 14 height 7
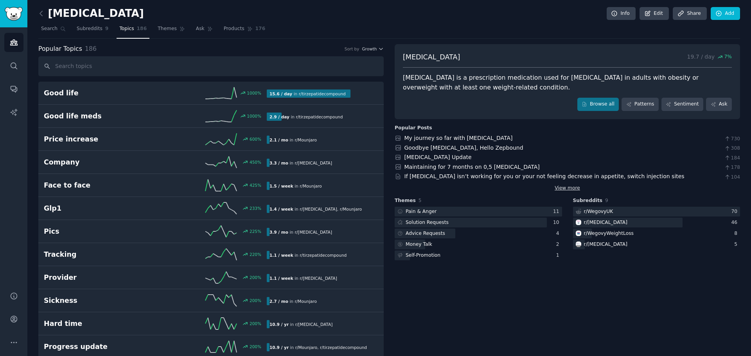
click at [569, 189] on link "View more" at bounding box center [567, 188] width 25 height 7
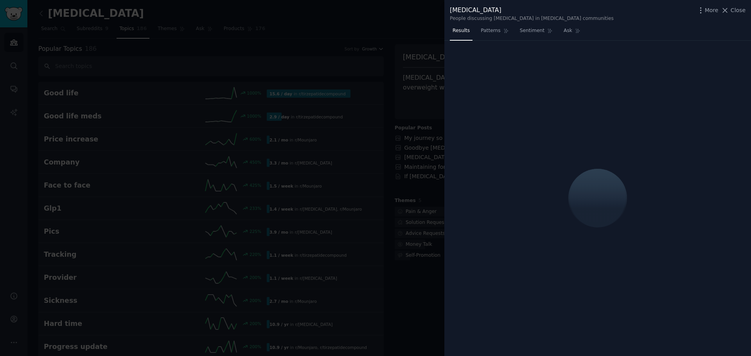
click at [413, 93] on div at bounding box center [375, 178] width 751 height 356
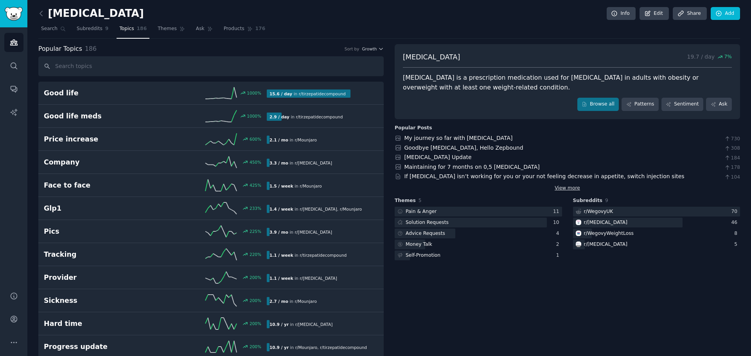
click at [566, 187] on link "View more" at bounding box center [567, 188] width 25 height 7
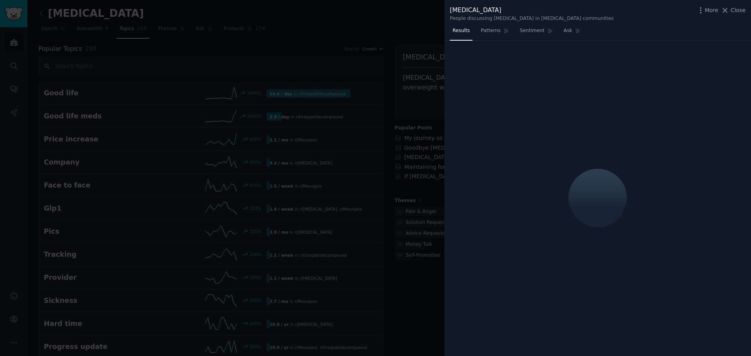
click at [329, 128] on div at bounding box center [375, 178] width 751 height 356
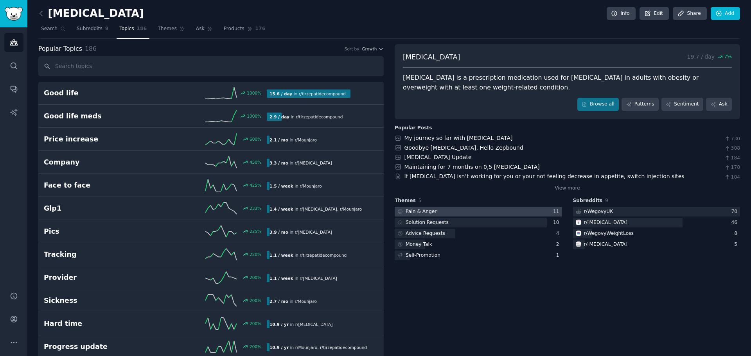
click at [437, 214] on div at bounding box center [478, 212] width 167 height 10
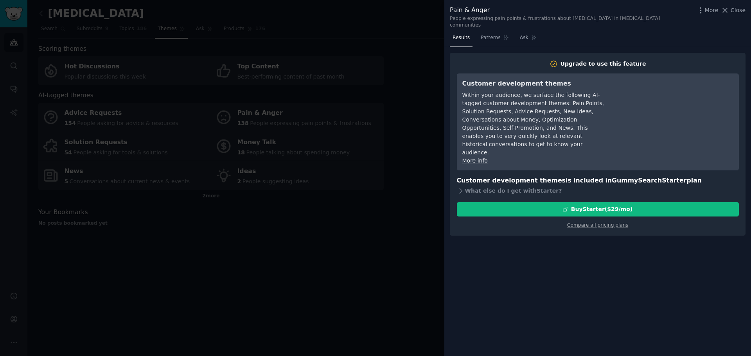
click at [437, 214] on div at bounding box center [375, 178] width 751 height 356
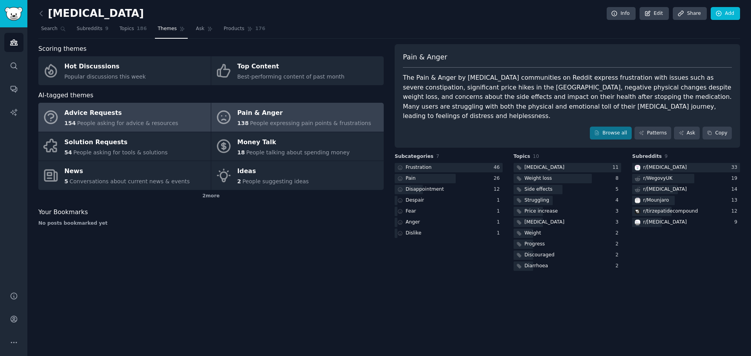
click at [137, 114] on div "Advice Requests" at bounding box center [122, 113] width 114 height 13
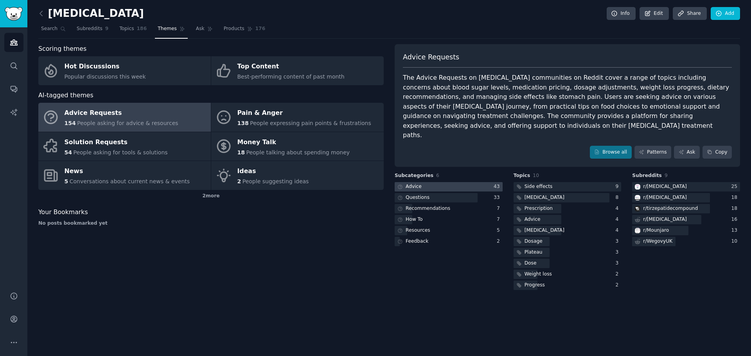
click at [446, 182] on div at bounding box center [449, 187] width 108 height 10
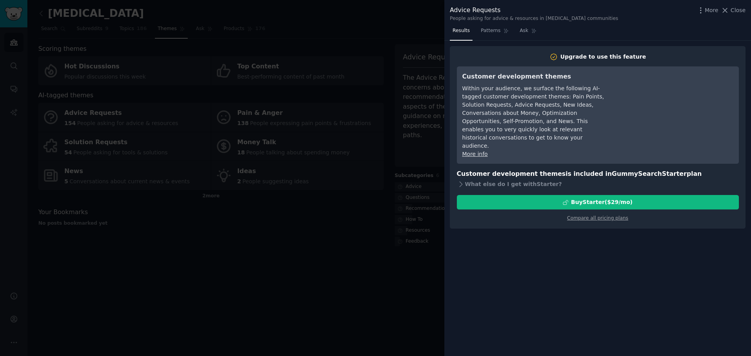
click at [401, 199] on div at bounding box center [375, 178] width 751 height 356
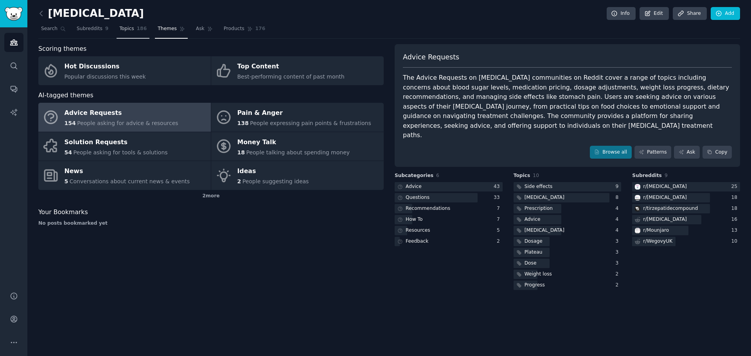
click at [119, 29] on span "Topics" at bounding box center [126, 28] width 14 height 7
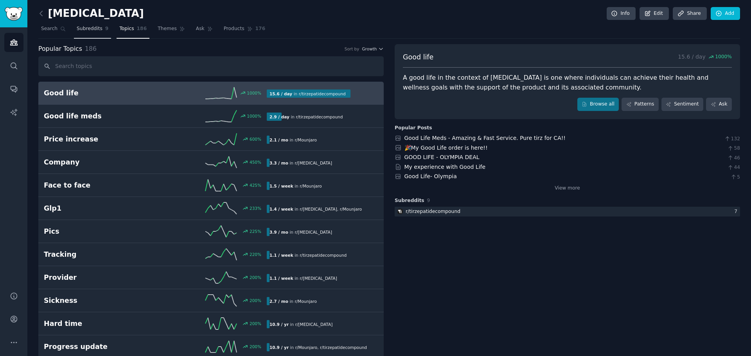
click at [84, 29] on span "Subreddits" at bounding box center [90, 28] width 26 height 7
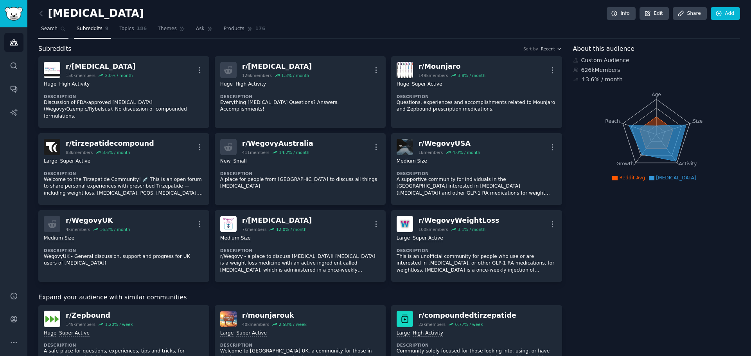
click at [50, 31] on span "Search" at bounding box center [49, 28] width 16 height 7
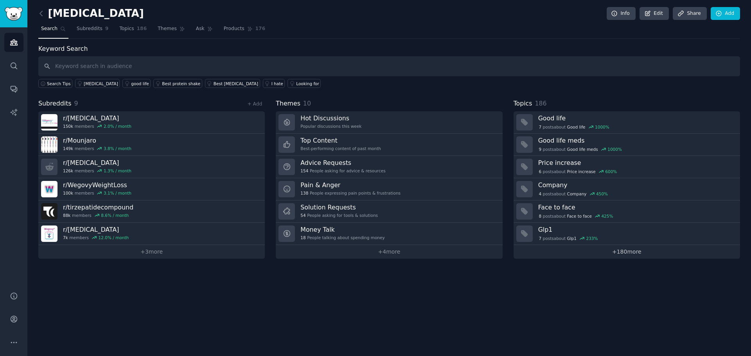
click at [610, 252] on link "+ 180 more" at bounding box center [627, 252] width 227 height 14
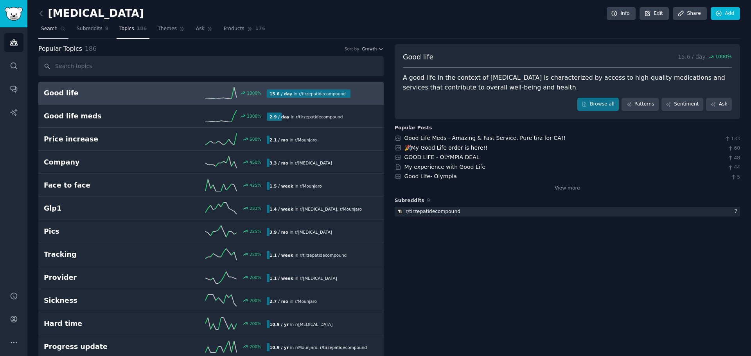
click at [41, 26] on span "Search" at bounding box center [49, 28] width 16 height 7
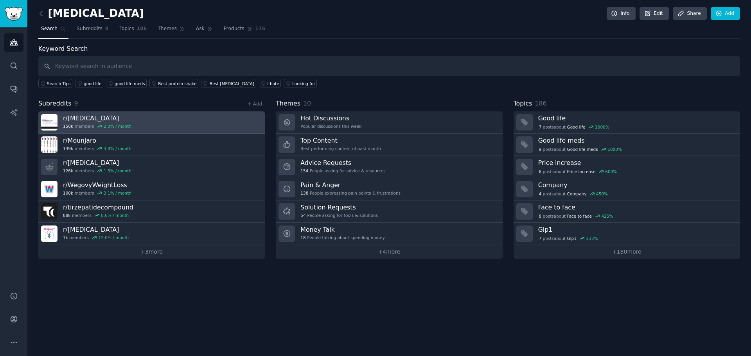
click at [95, 119] on h3 "r/ [MEDICAL_DATA]" at bounding box center [97, 118] width 68 height 8
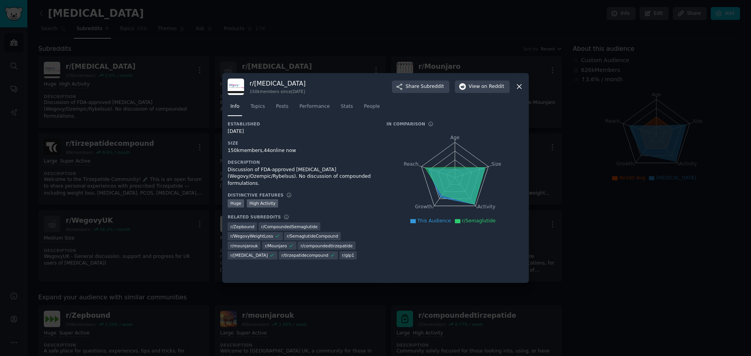
click at [146, 159] on div at bounding box center [375, 178] width 751 height 356
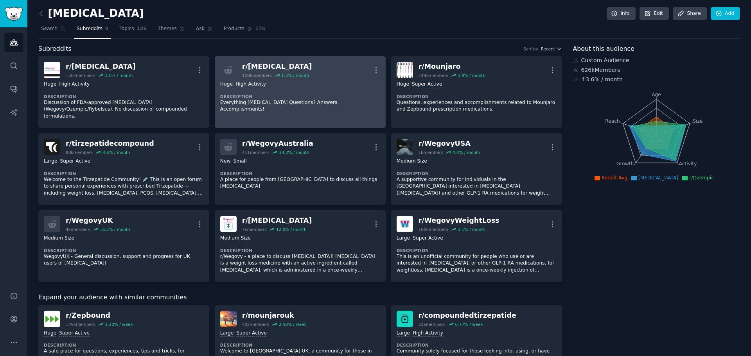
click at [275, 73] on icon at bounding box center [277, 75] width 5 height 5
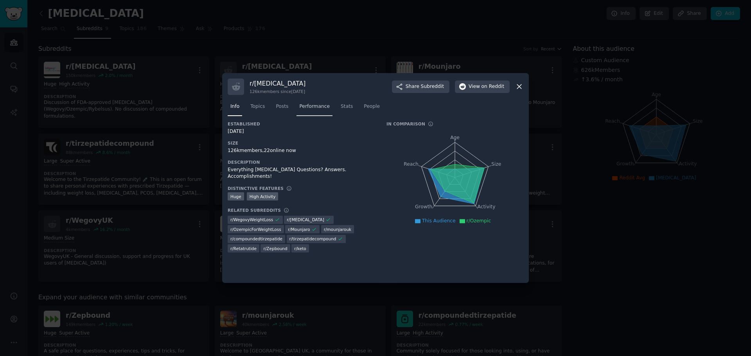
click at [315, 103] on span "Performance" at bounding box center [314, 106] width 31 height 7
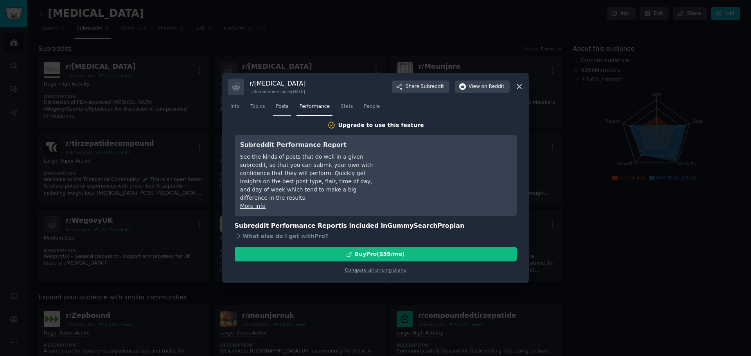
click at [280, 106] on span "Posts" at bounding box center [282, 106] width 13 height 7
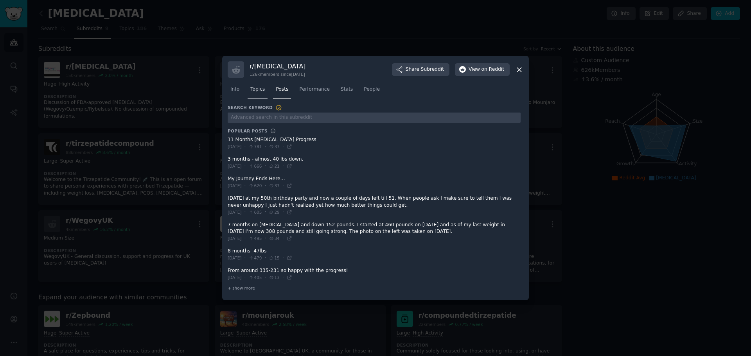
click at [261, 107] on h3 "Search Keyword" at bounding box center [255, 107] width 55 height 7
click at [259, 85] on link "Topics" at bounding box center [258, 91] width 20 height 16
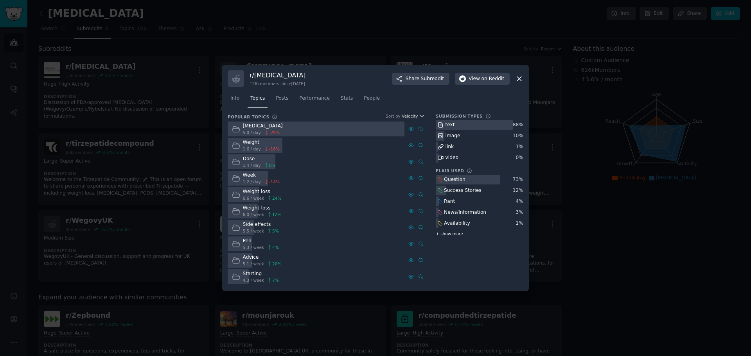
click at [450, 234] on span "+ show more" at bounding box center [449, 233] width 27 height 5
click at [243, 275] on div "Starting" at bounding box center [261, 274] width 36 height 7
click at [165, 187] on div at bounding box center [375, 178] width 751 height 356
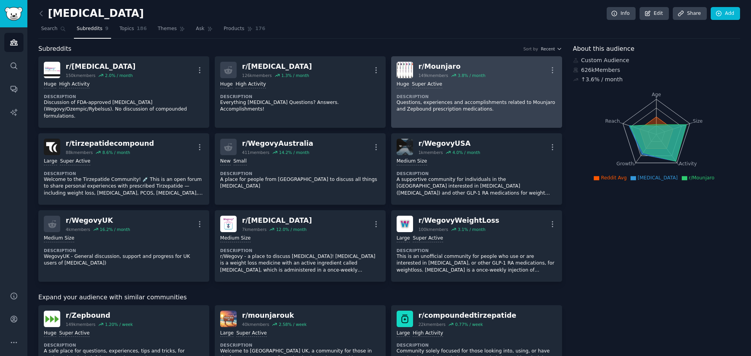
click at [437, 83] on div ">= 95th percentile for submissions / day Huge Super Active" at bounding box center [477, 84] width 160 height 7
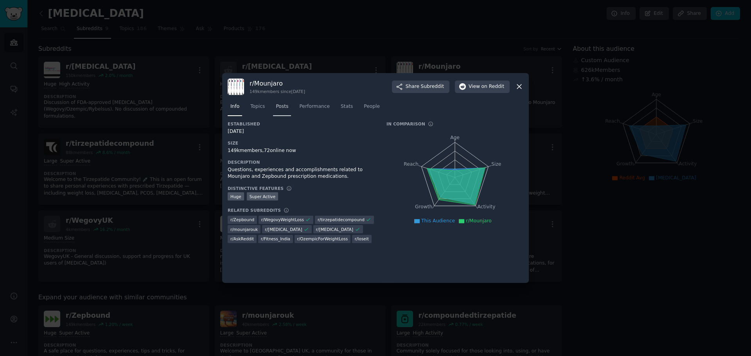
click at [278, 108] on span "Posts" at bounding box center [282, 106] width 13 height 7
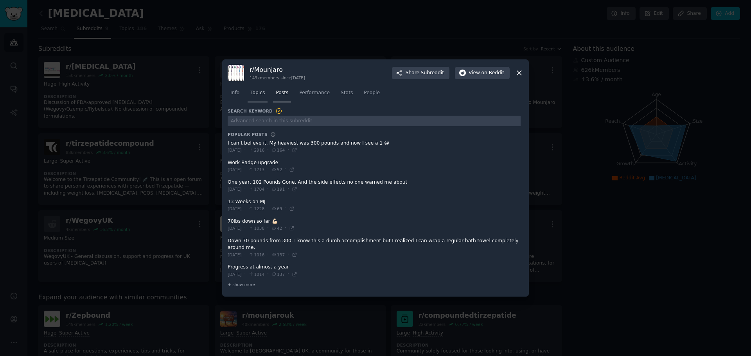
click at [254, 96] on span "Topics" at bounding box center [257, 93] width 14 height 7
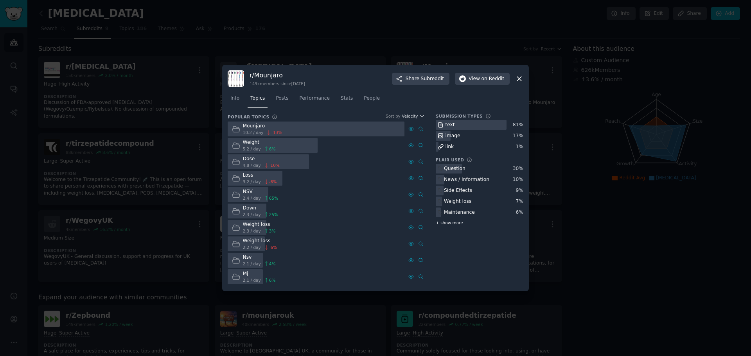
click at [451, 223] on span "+ show more" at bounding box center [449, 222] width 27 height 5
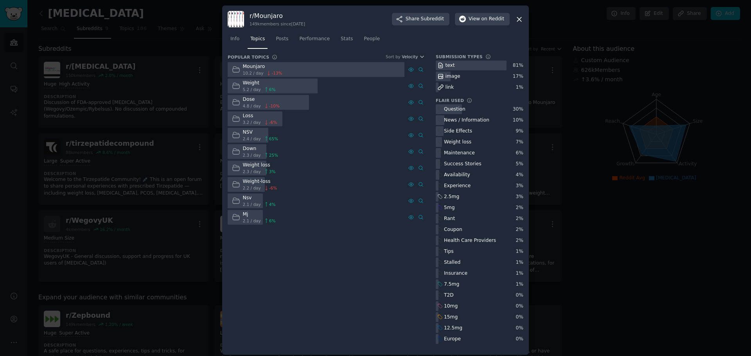
scroll to position [4, 0]
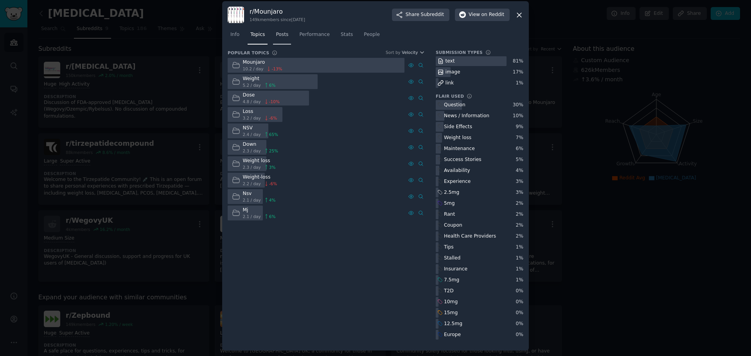
click at [279, 36] on span "Posts" at bounding box center [282, 34] width 13 height 7
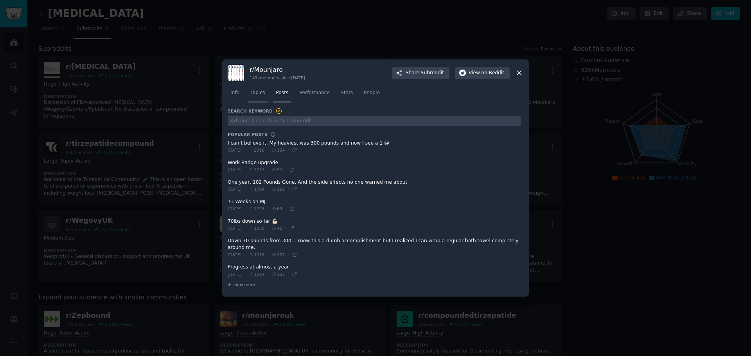
click at [257, 97] on span "Topics" at bounding box center [257, 93] width 14 height 7
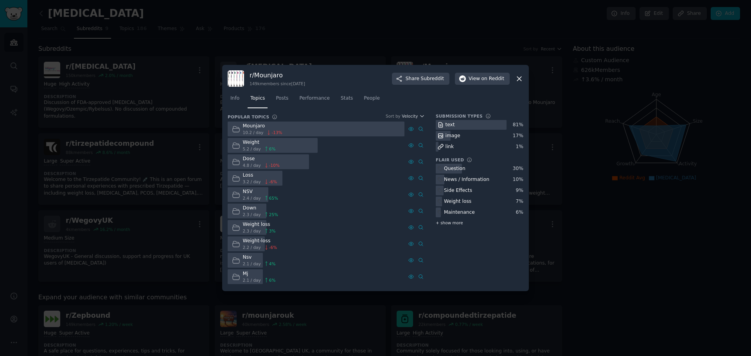
click at [442, 222] on span "+ show more" at bounding box center [449, 222] width 27 height 5
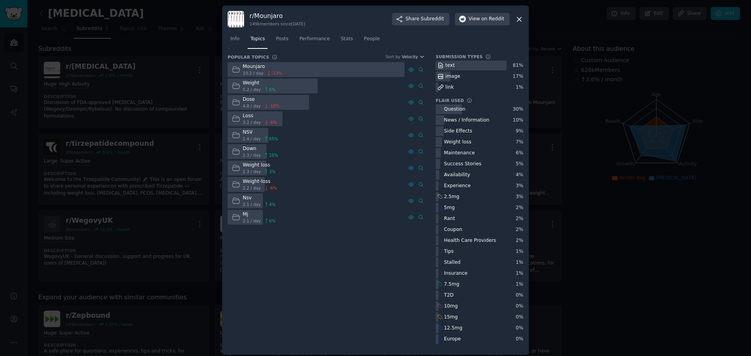
click at [104, 94] on div at bounding box center [375, 178] width 751 height 356
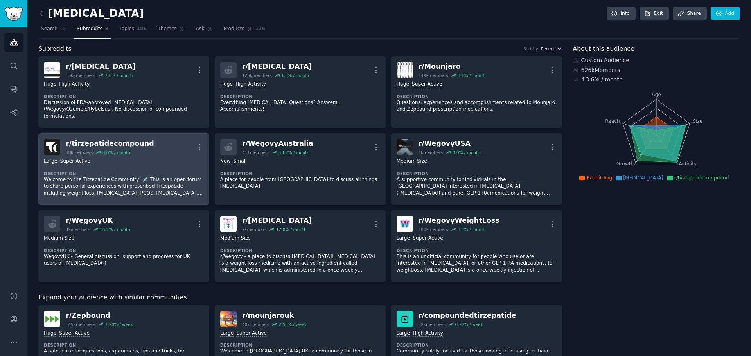
click at [63, 141] on div "r/ tirzepatidecompound 88k members 8.6 % / month More" at bounding box center [124, 147] width 160 height 16
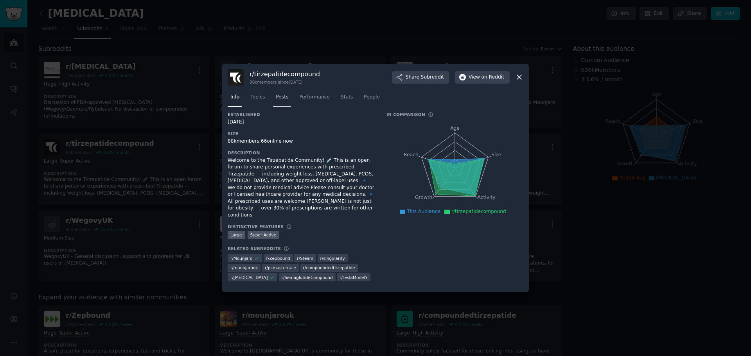
click at [274, 106] on link "Posts" at bounding box center [282, 99] width 18 height 16
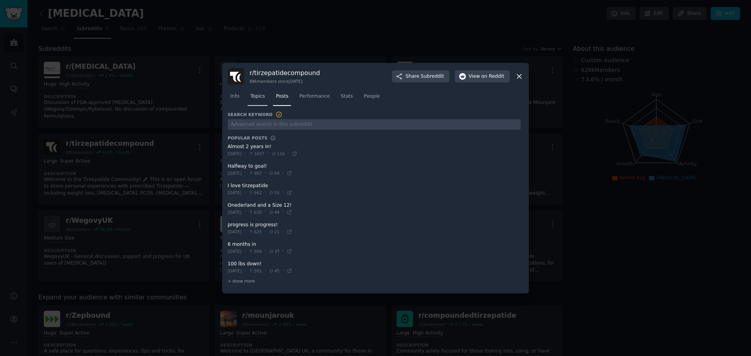
click at [261, 107] on div "Info Topics Posts Performance Stats People" at bounding box center [376, 98] width 296 height 27
click at [257, 97] on span "Topics" at bounding box center [257, 96] width 14 height 7
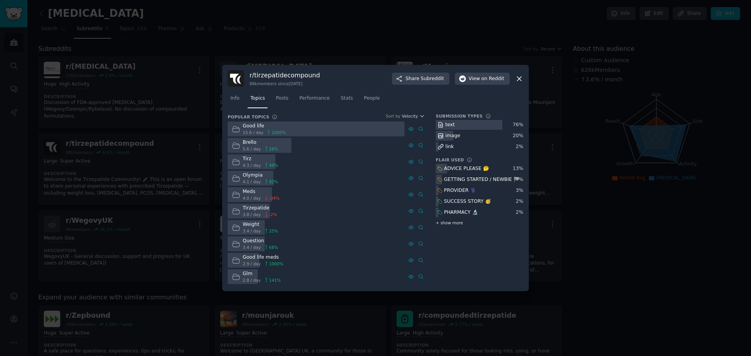
click at [455, 225] on span "+ show more" at bounding box center [449, 222] width 27 height 5
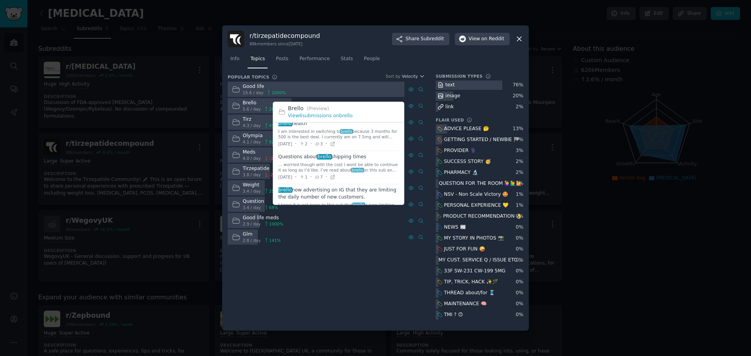
scroll to position [41, 0]
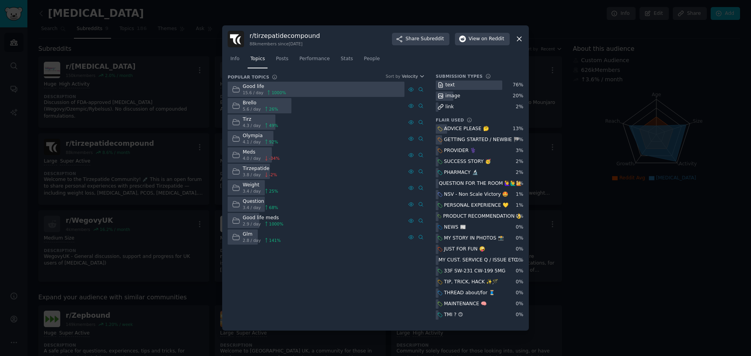
click at [96, 97] on div at bounding box center [375, 178] width 751 height 356
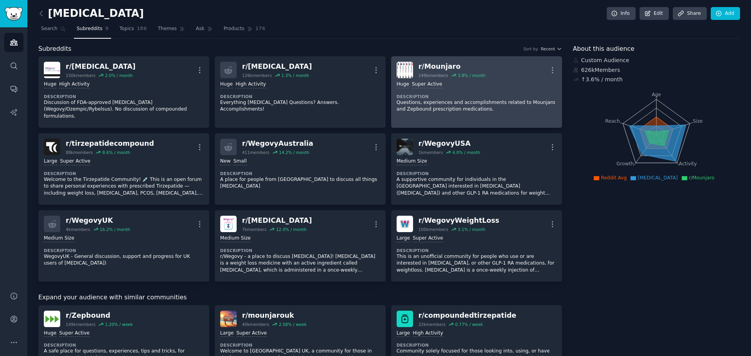
click at [430, 95] on dt "Description" at bounding box center [477, 96] width 160 height 5
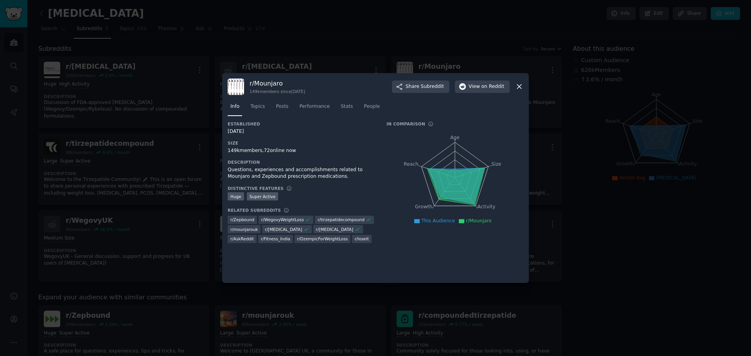
click at [181, 133] on div at bounding box center [375, 178] width 751 height 356
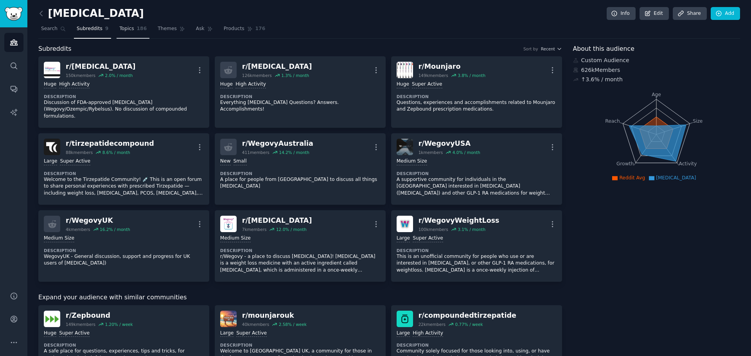
click at [131, 24] on link "Topics 186" at bounding box center [133, 31] width 33 height 16
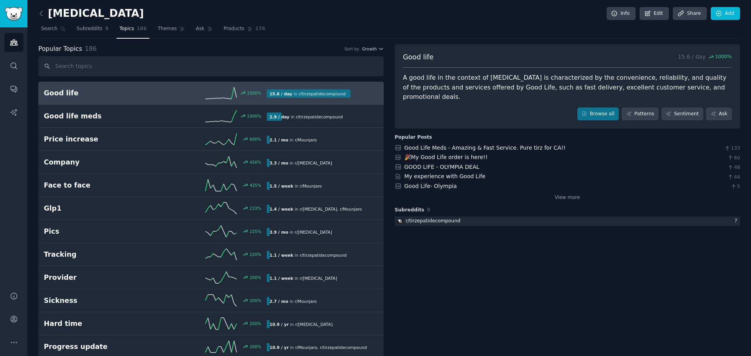
click at [67, 31] on nav "Search Subreddits 9 Topics 186 Themes Ask Products 176" at bounding box center [389, 31] width 702 height 16
click at [53, 28] on span "Search" at bounding box center [49, 28] width 16 height 7
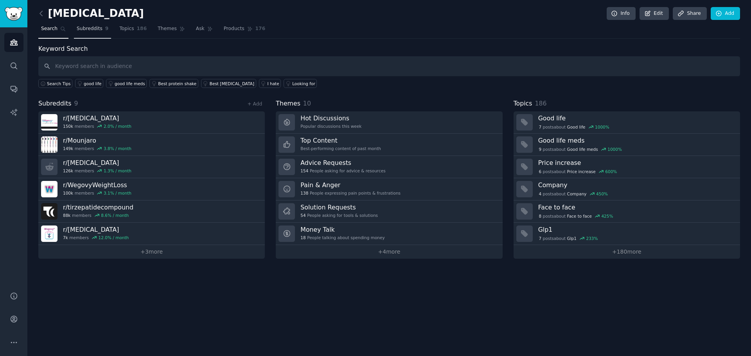
click at [90, 30] on span "Subreddits" at bounding box center [90, 28] width 26 height 7
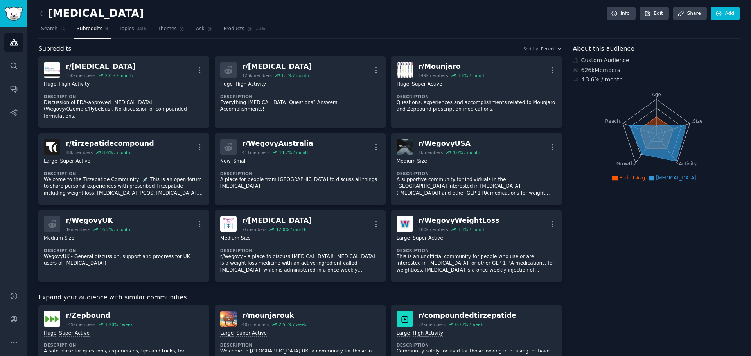
click at [147, 29] on nav "Search Subreddits 9 Topics 186 Themes Ask Products 176" at bounding box center [389, 31] width 702 height 16
click at [138, 27] on span "186" at bounding box center [142, 28] width 10 height 7
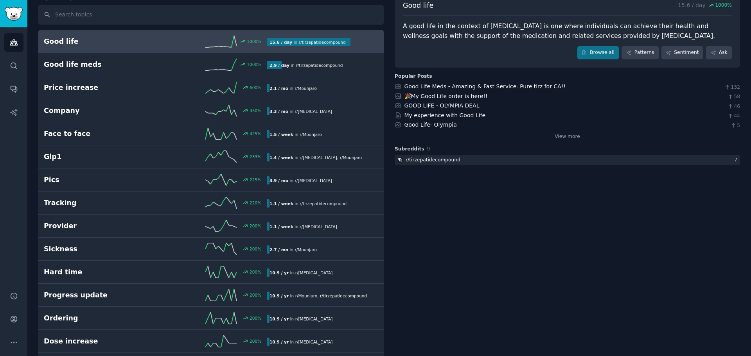
scroll to position [52, 0]
click at [569, 137] on link "View more" at bounding box center [567, 136] width 25 height 7
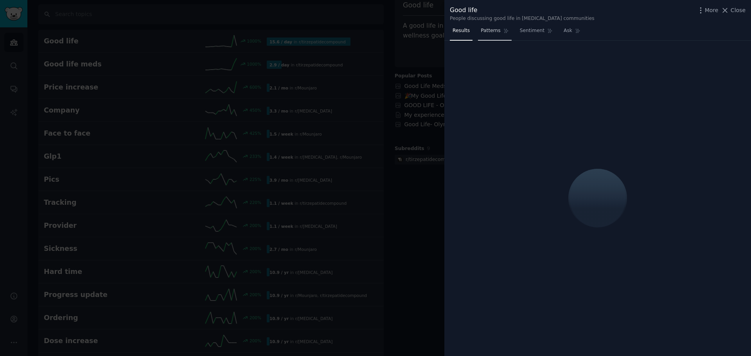
click at [497, 32] on link "Patterns" at bounding box center [494, 33] width 33 height 16
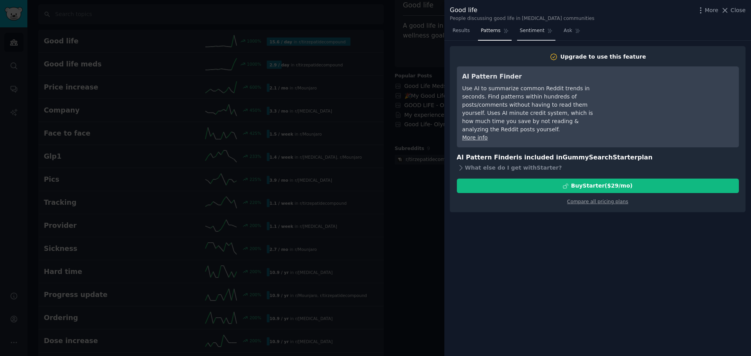
click at [532, 29] on span "Sentiment" at bounding box center [532, 30] width 25 height 7
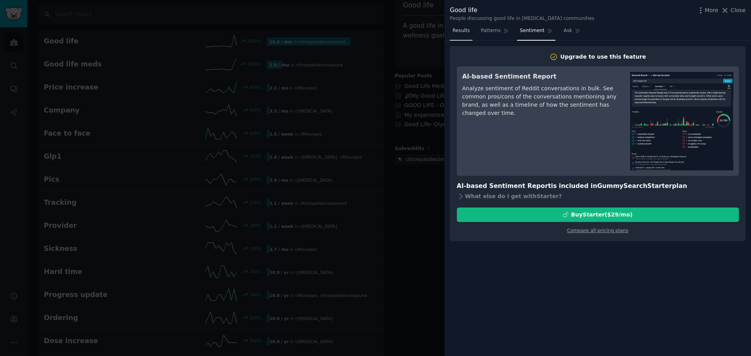
click at [460, 35] on link "Results" at bounding box center [461, 33] width 23 height 16
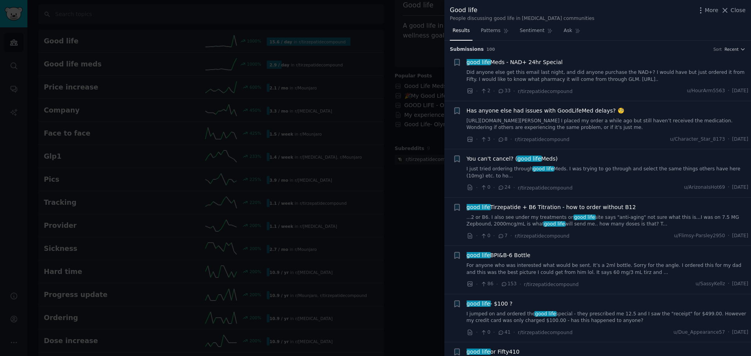
click at [360, 77] on div at bounding box center [375, 178] width 751 height 356
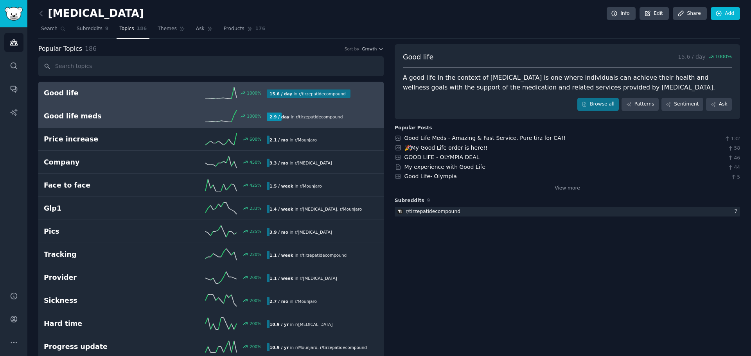
click at [127, 108] on link "Good life meds 1000 % 2.9 / day in r/ tirzepatidecompound" at bounding box center [211, 116] width 346 height 23
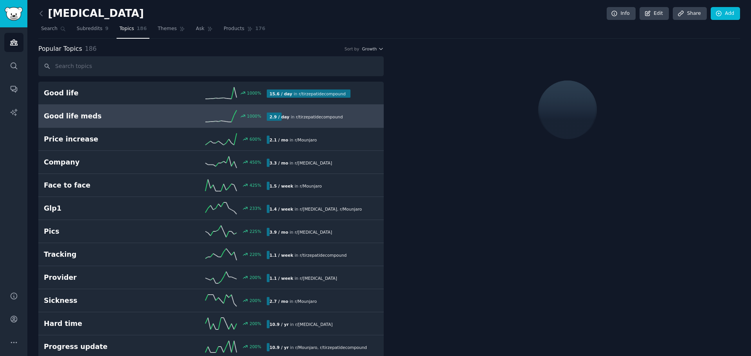
click at [68, 44] on span "Popular Topics" at bounding box center [60, 49] width 44 height 10
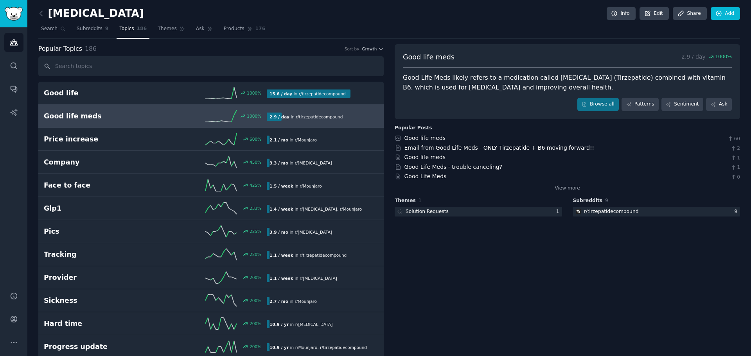
click at [130, 32] on link "Topics 186" at bounding box center [133, 31] width 33 height 16
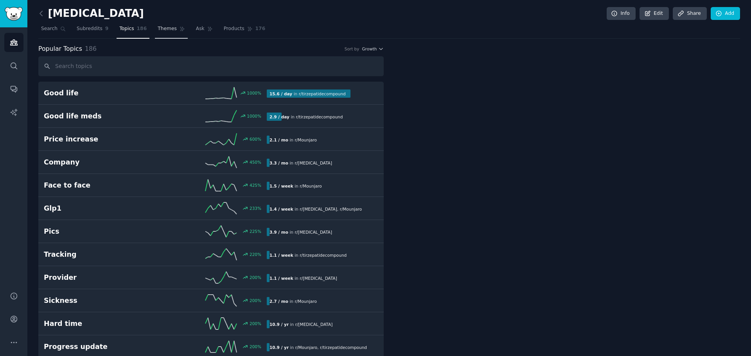
click at [158, 27] on span "Themes" at bounding box center [167, 28] width 19 height 7
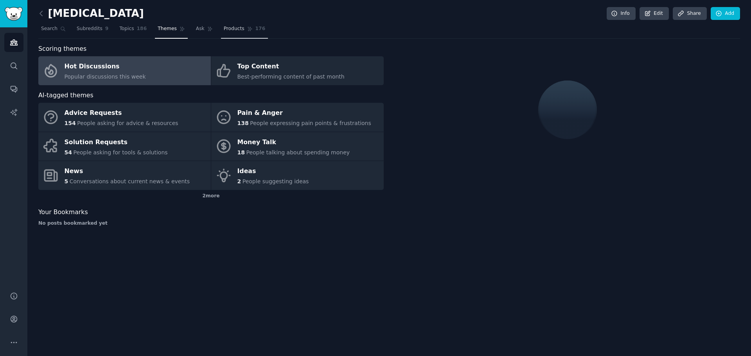
click at [221, 34] on link "Products 176" at bounding box center [244, 31] width 47 height 16
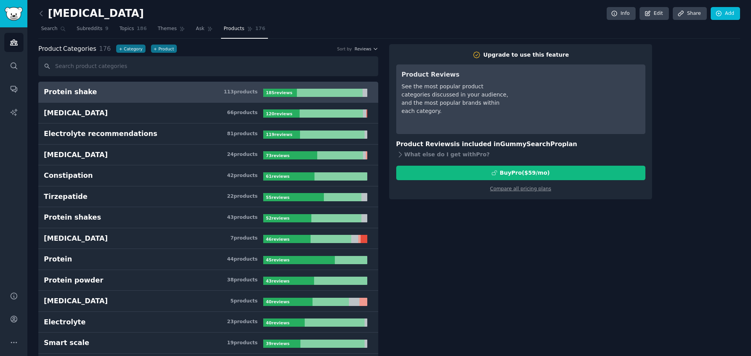
click at [191, 97] on link "Protein shake 113 product s 185 review s" at bounding box center [208, 92] width 340 height 21
click at [201, 32] on link "Ask" at bounding box center [204, 31] width 22 height 16
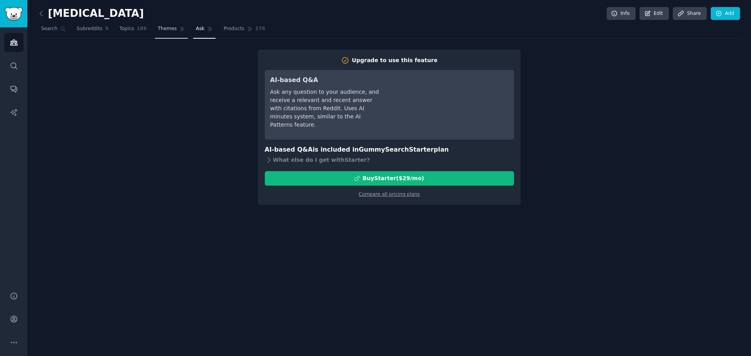
click at [168, 30] on link "Themes" at bounding box center [171, 31] width 33 height 16
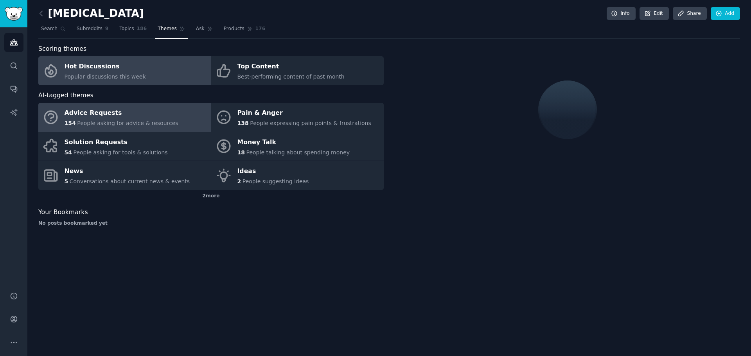
click at [108, 116] on div "Advice Requests" at bounding box center [122, 113] width 114 height 13
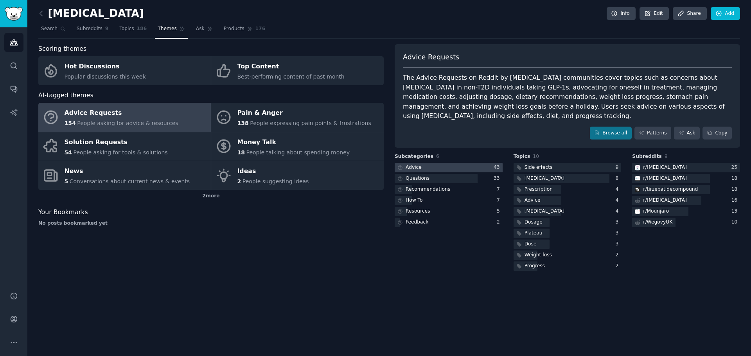
click at [428, 163] on div at bounding box center [449, 168] width 108 height 10
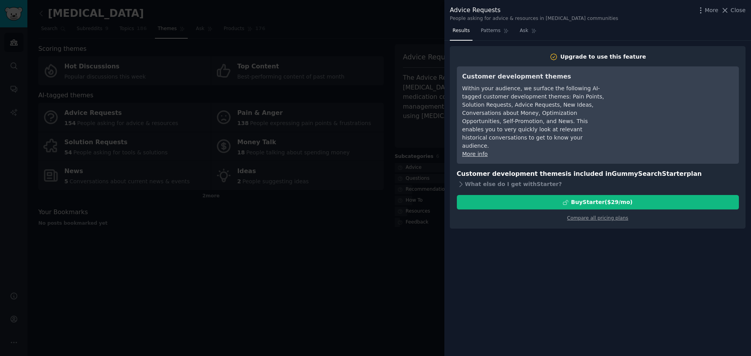
click at [403, 205] on div at bounding box center [375, 178] width 751 height 356
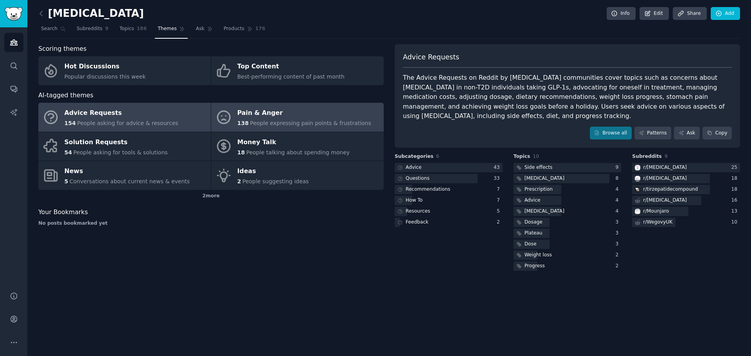
click at [286, 124] on span "People expressing pain points & frustrations" at bounding box center [310, 123] width 121 height 6
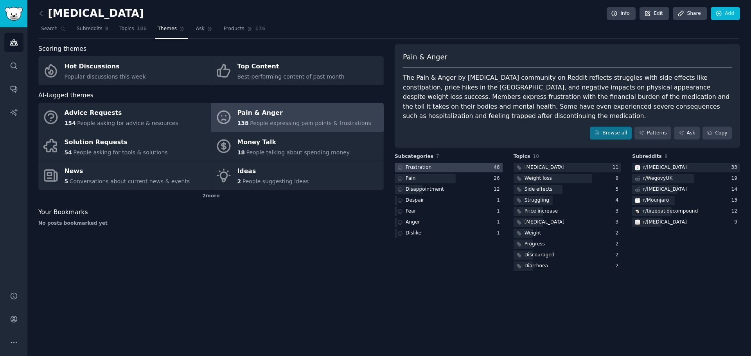
click at [466, 163] on div at bounding box center [449, 168] width 108 height 10
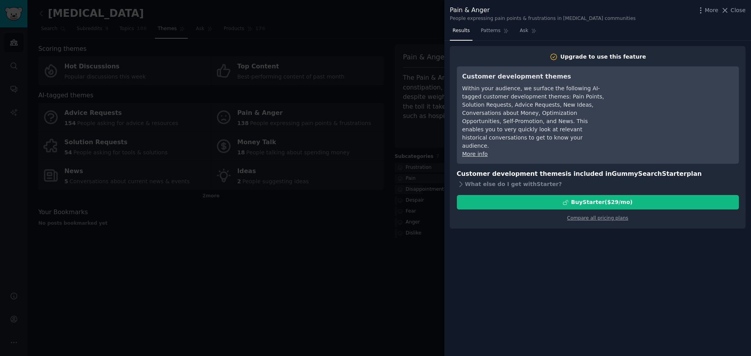
click at [374, 178] on div at bounding box center [375, 178] width 751 height 356
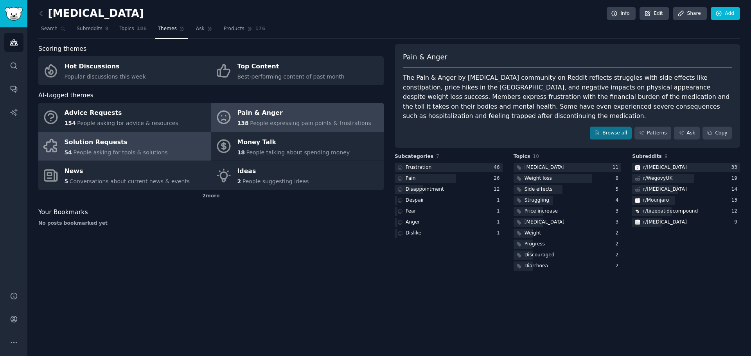
click at [144, 145] on div "Solution Requests" at bounding box center [116, 142] width 103 height 13
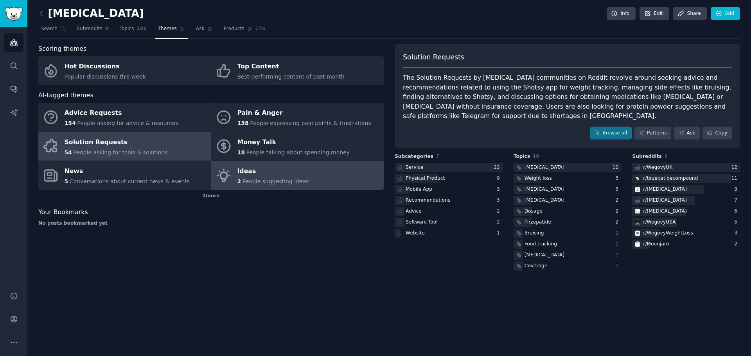
click at [297, 167] on div "Ideas" at bounding box center [274, 172] width 72 height 13
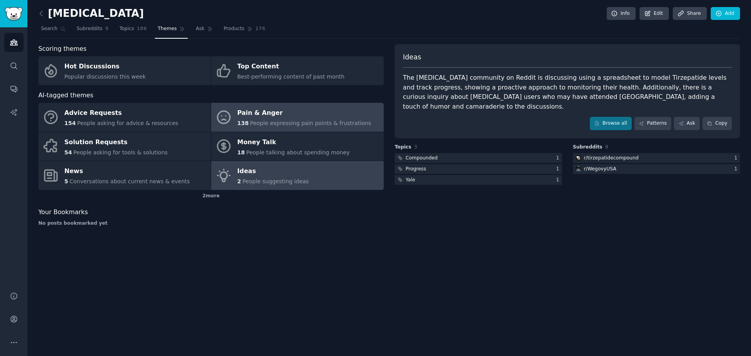
click at [291, 109] on div "Pain & Anger" at bounding box center [305, 113] width 134 height 13
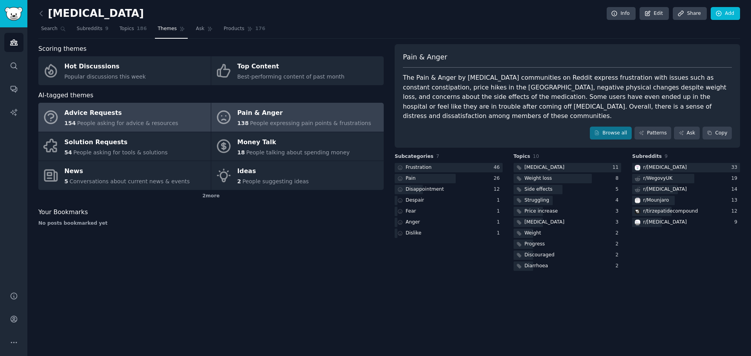
click at [165, 110] on link "Advice Requests 154 People asking for advice & resources" at bounding box center [124, 117] width 173 height 29
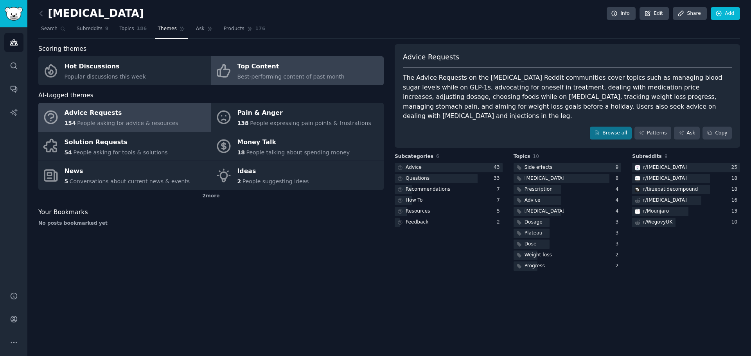
click at [233, 83] on link "Top Content Best-performing content of past month" at bounding box center [297, 70] width 173 height 29
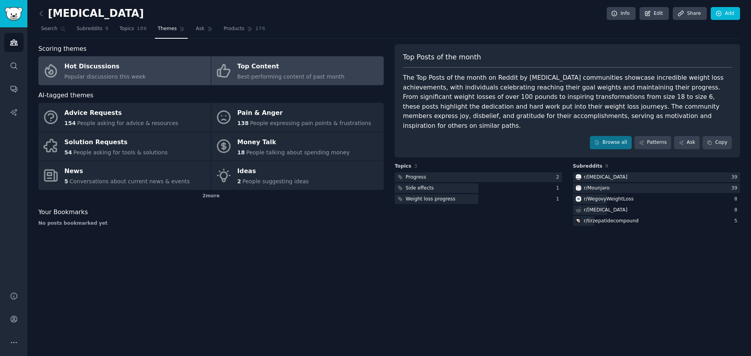
click at [107, 81] on link "Hot Discussions Popular discussions this week" at bounding box center [124, 70] width 173 height 29
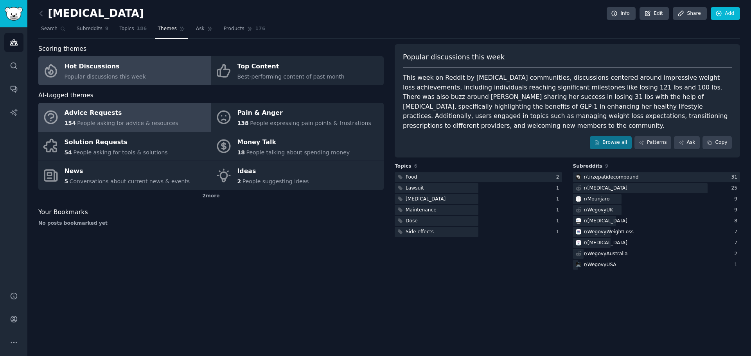
click at [172, 128] on link "Advice Requests 154 People asking for advice & resources" at bounding box center [124, 117] width 173 height 29
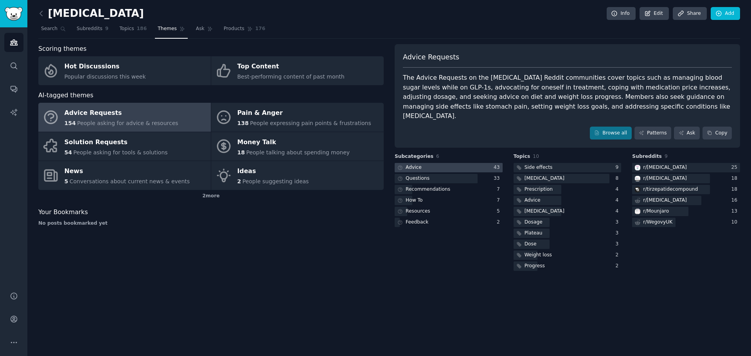
click at [490, 163] on div at bounding box center [449, 168] width 108 height 10
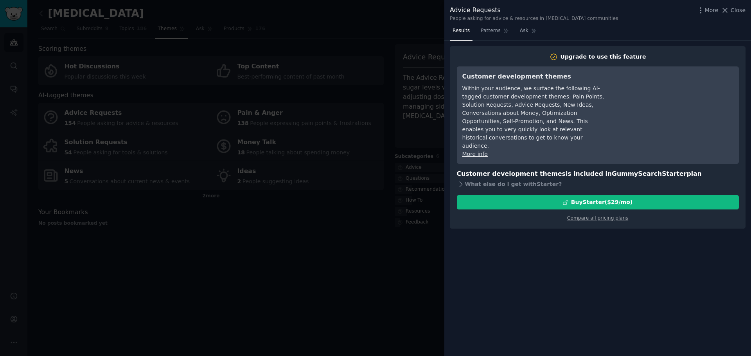
click at [382, 222] on div at bounding box center [375, 178] width 751 height 356
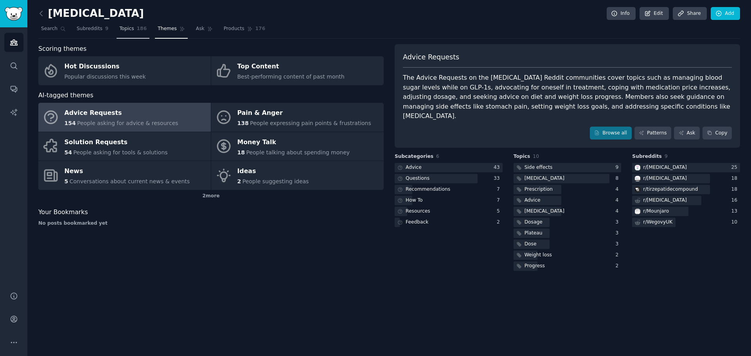
click at [130, 33] on link "Topics 186" at bounding box center [133, 31] width 33 height 16
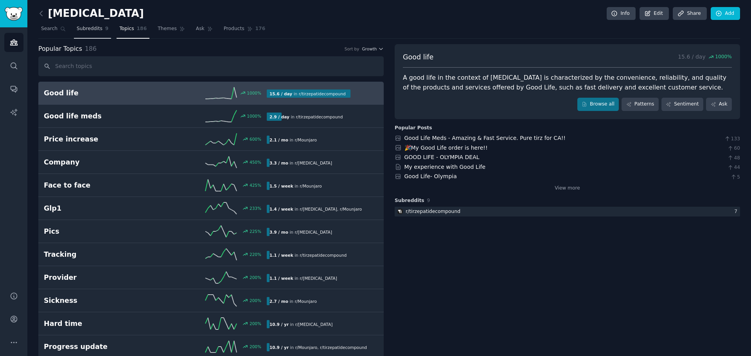
click at [97, 38] on link "Subreddits 9" at bounding box center [92, 31] width 37 height 16
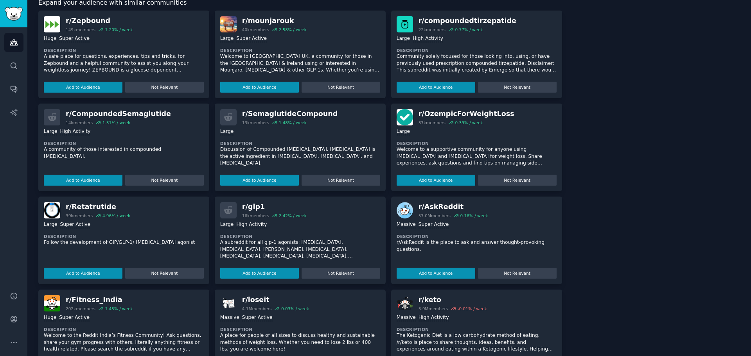
scroll to position [295, 0]
